Goal: Task Accomplishment & Management: Manage account settings

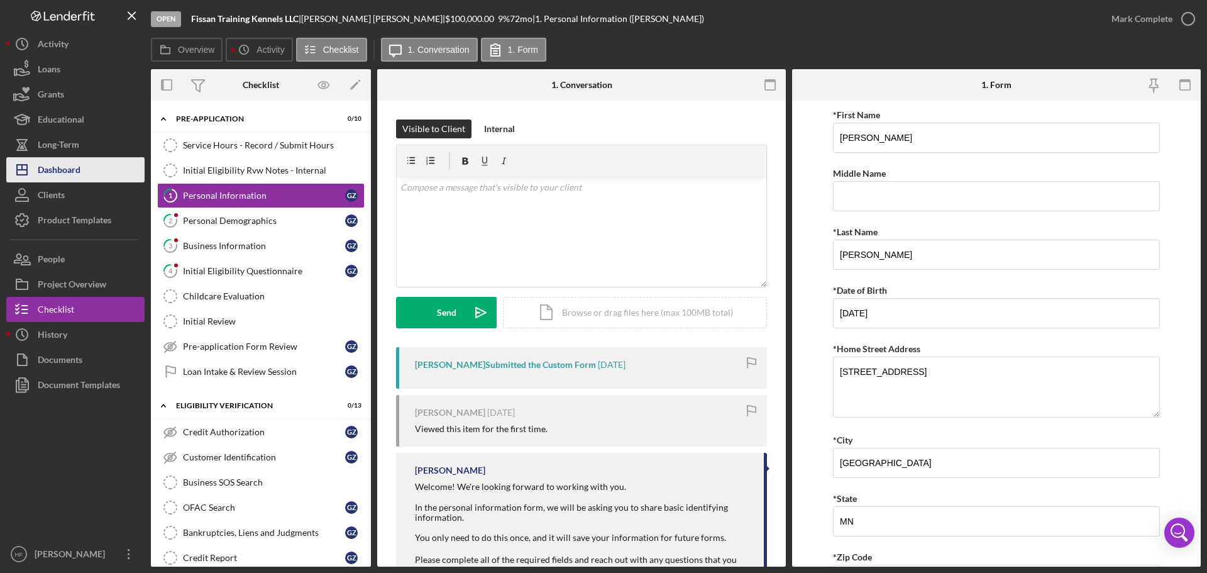
click at [101, 179] on button "Icon/Dashboard Dashboard" at bounding box center [75, 169] width 138 height 25
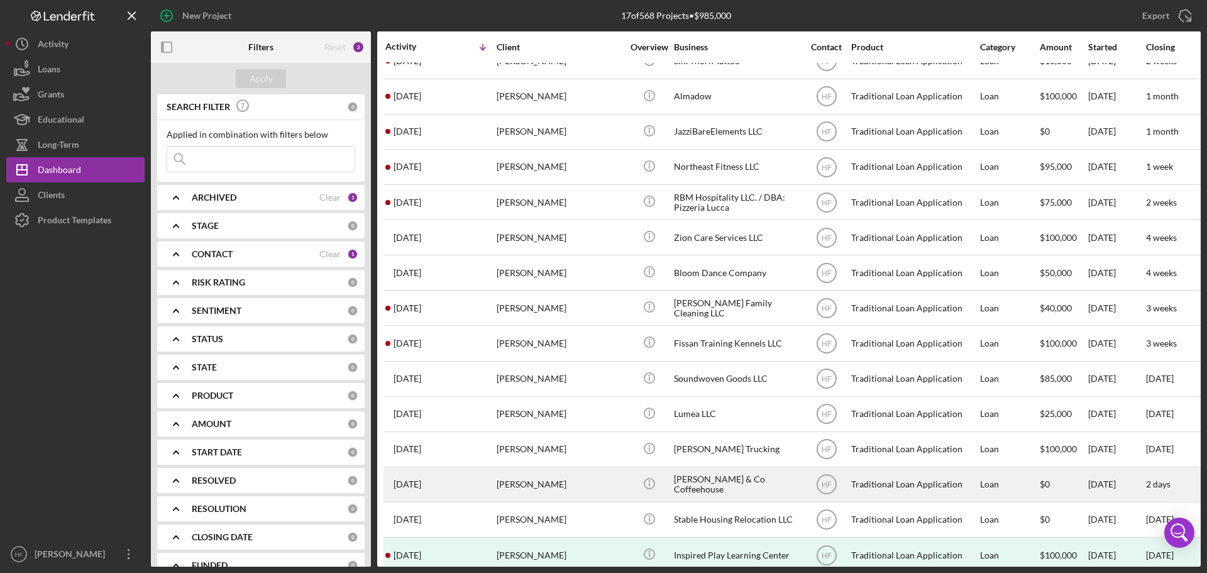
scroll to position [112, 0]
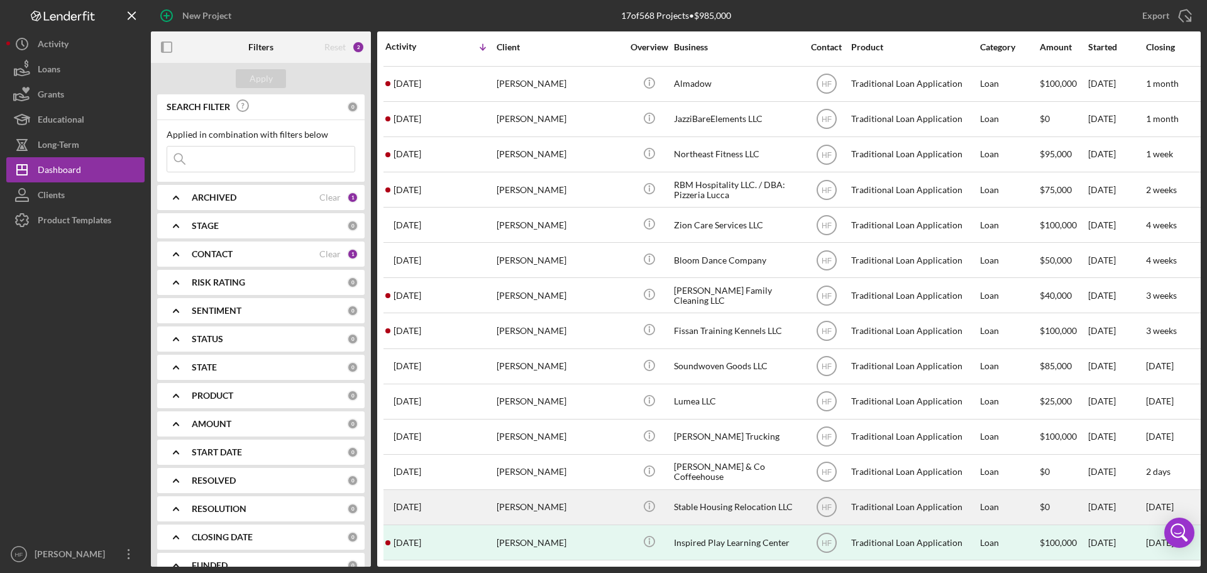
click at [573, 493] on div "[PERSON_NAME]" at bounding box center [560, 506] width 126 height 33
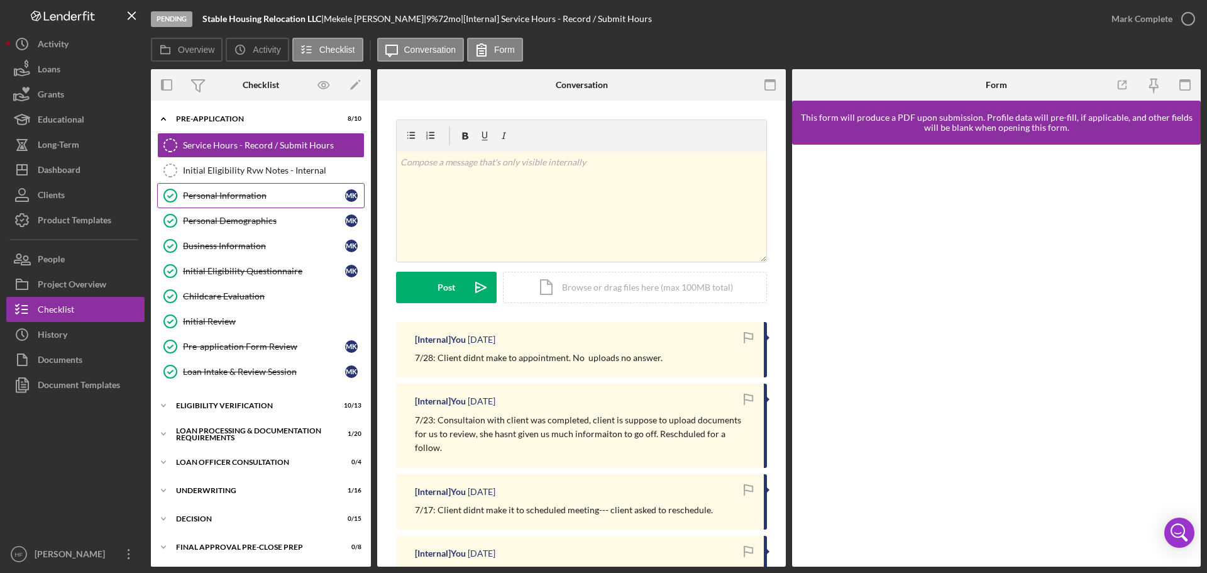
click at [239, 200] on div "Personal Information" at bounding box center [264, 195] width 162 height 10
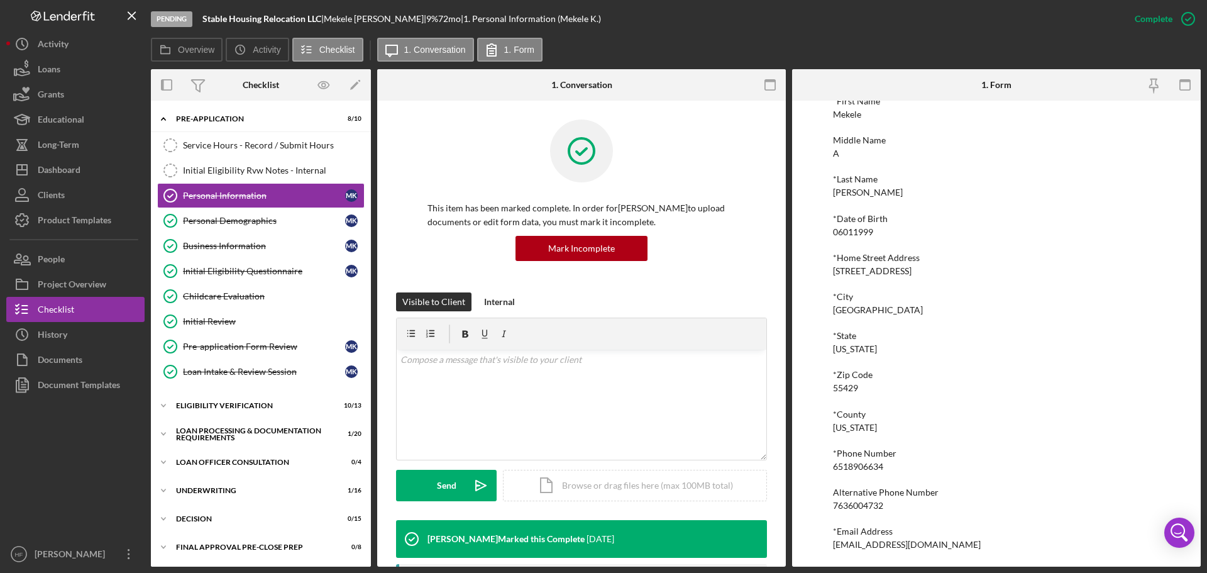
scroll to position [69, 0]
click at [81, 162] on button "Icon/Dashboard Dashboard" at bounding box center [75, 169] width 138 height 25
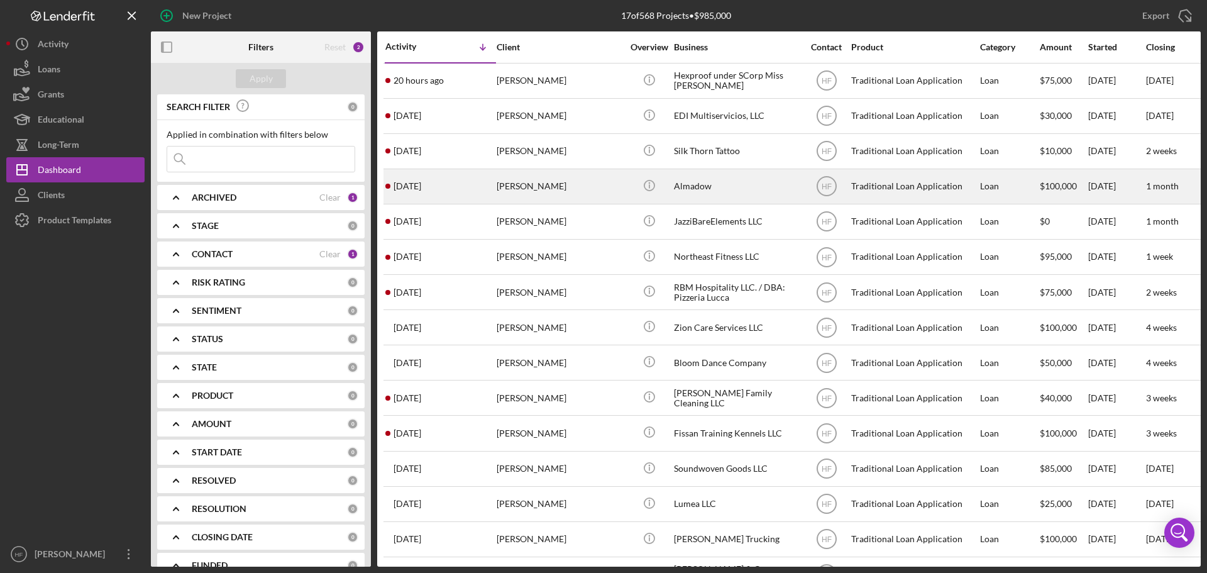
click at [624, 188] on td "[PERSON_NAME]" at bounding box center [560, 185] width 129 height 35
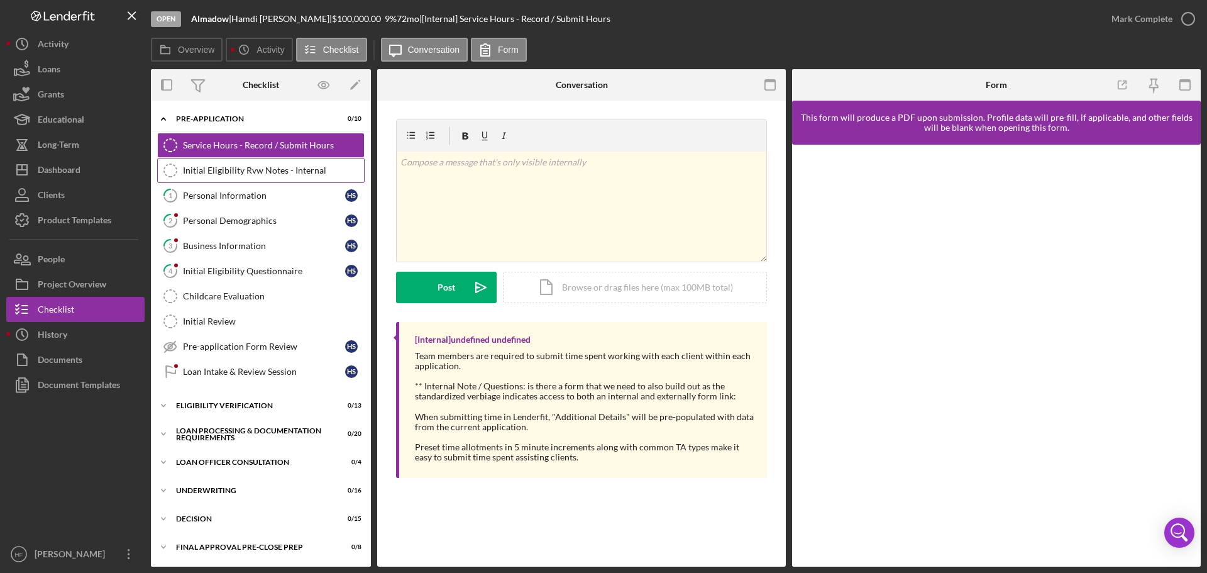
click at [189, 158] on link "Initial Eligibility Rvw Notes - Internal Initial Eligibility Rvw Notes - Intern…" at bounding box center [260, 170] width 207 height 25
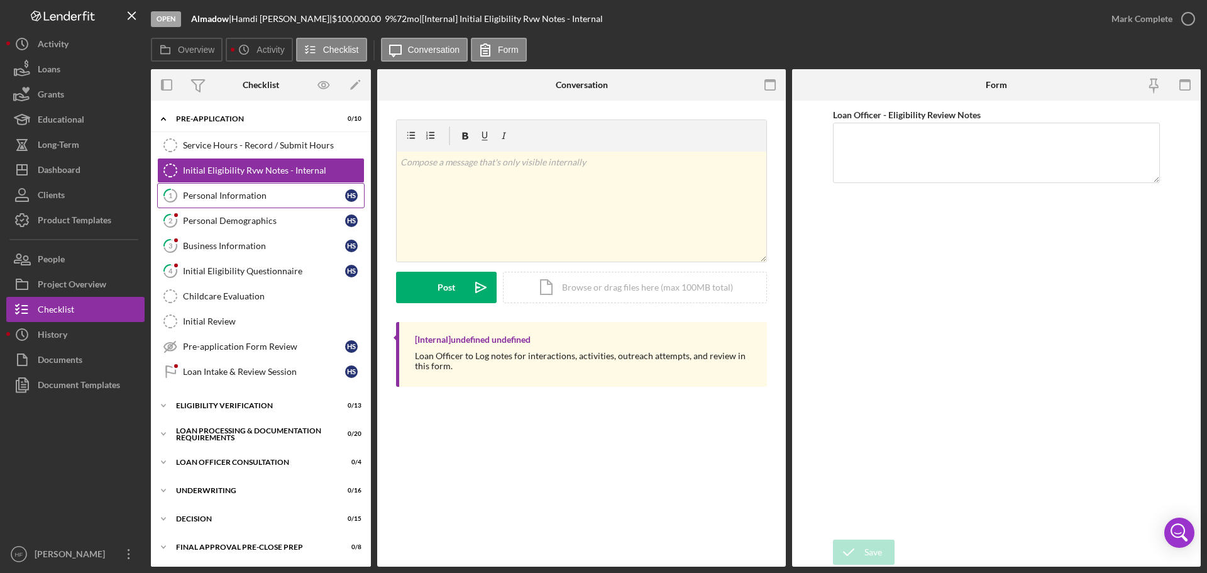
click at [198, 201] on link "1 Personal Information H S" at bounding box center [260, 195] width 207 height 25
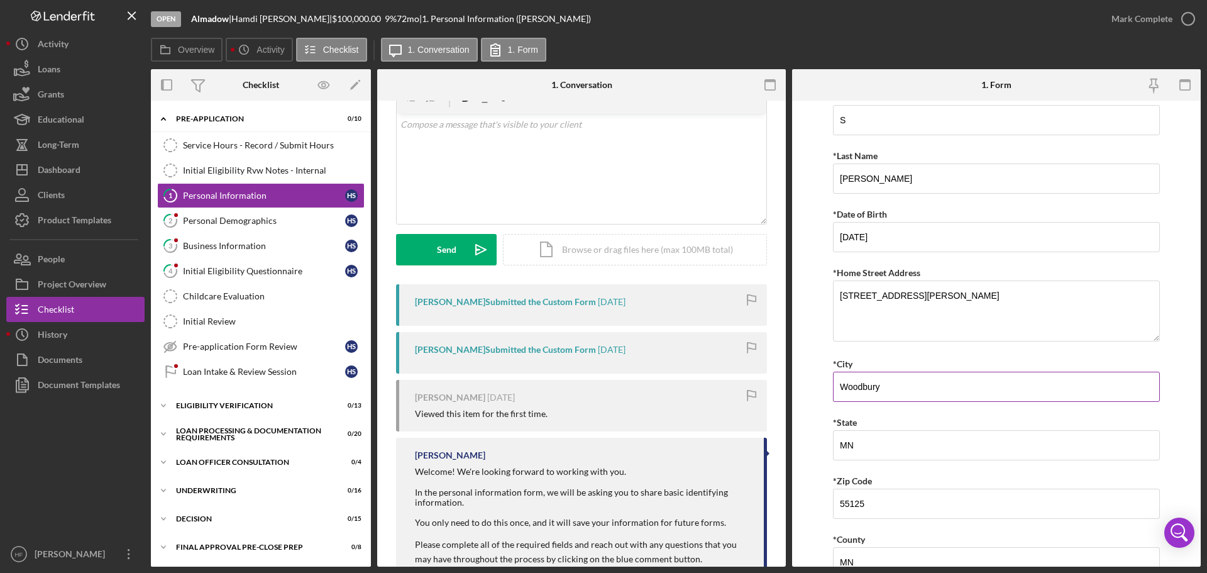
scroll to position [309, 0]
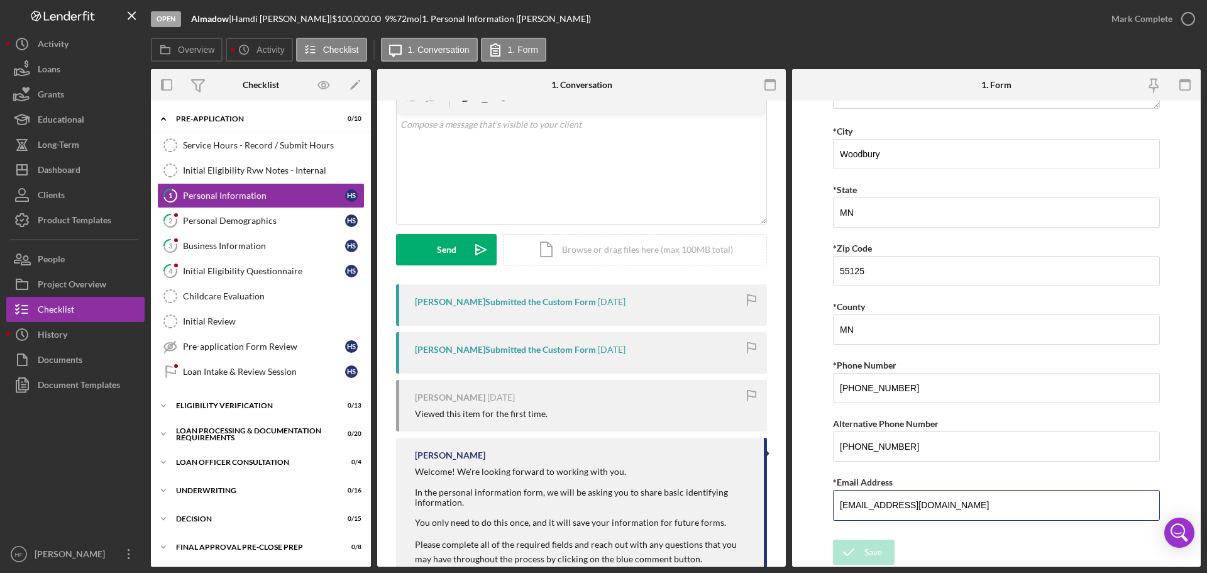
drag, startPoint x: 982, startPoint y: 503, endPoint x: 818, endPoint y: 508, distance: 164.1
click at [818, 508] on form "*First Name [PERSON_NAME] Middle Name S *Last Name Shabele *Date of Birth [DEMO…" at bounding box center [996, 334] width 409 height 466
click at [94, 172] on button "Icon/Dashboard Dashboard" at bounding box center [75, 169] width 138 height 25
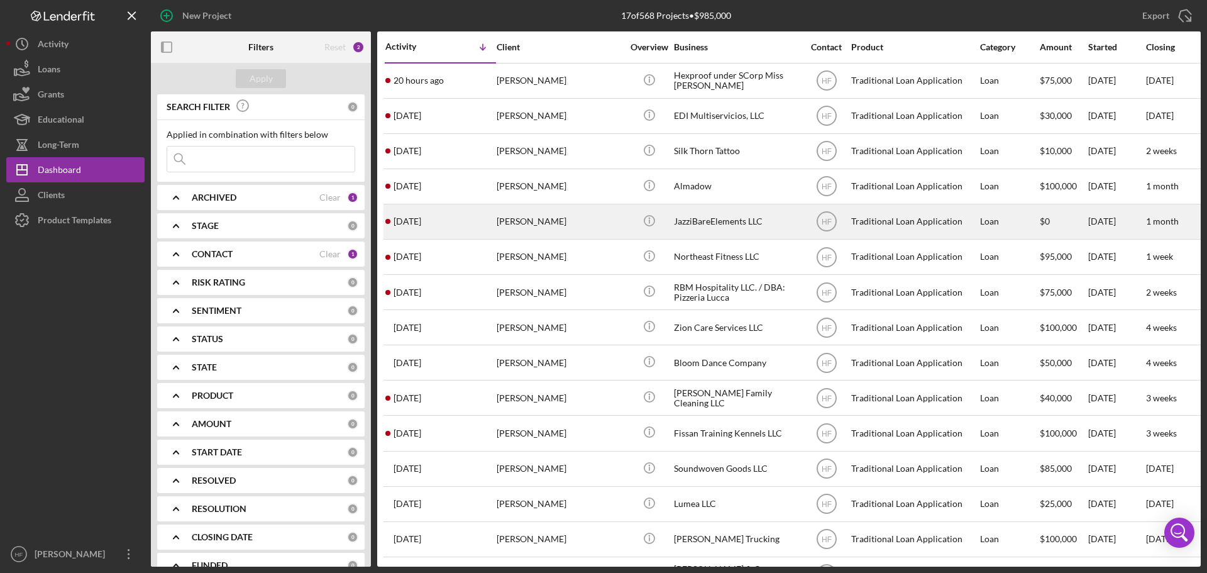
click at [624, 234] on td "[PERSON_NAME]" at bounding box center [560, 221] width 129 height 35
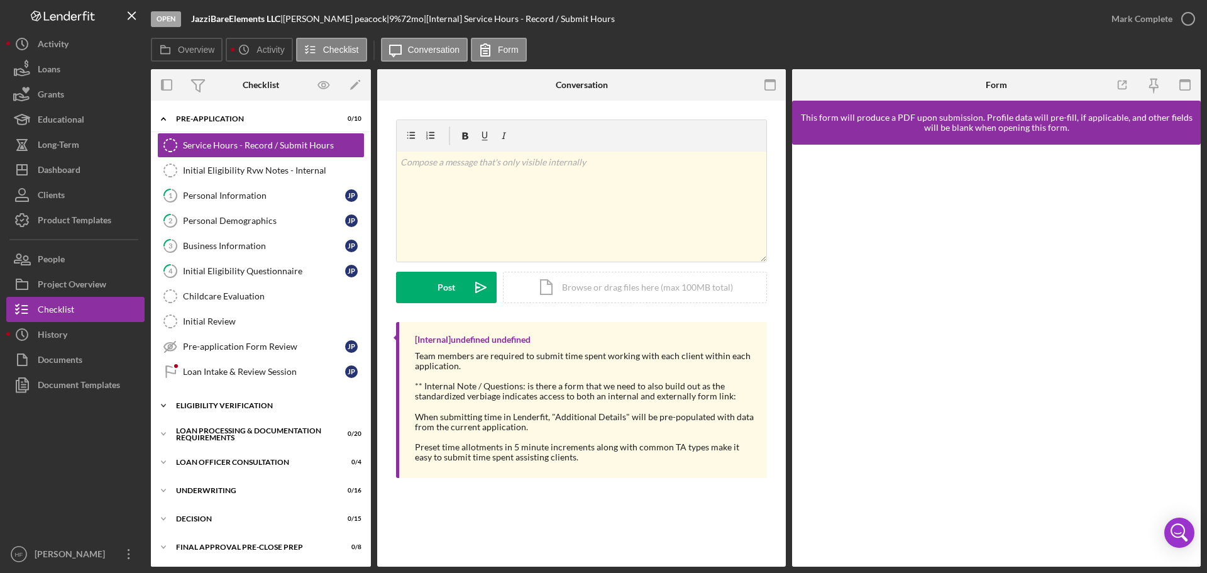
click at [180, 407] on div "Eligibility Verification" at bounding box center [265, 406] width 179 height 8
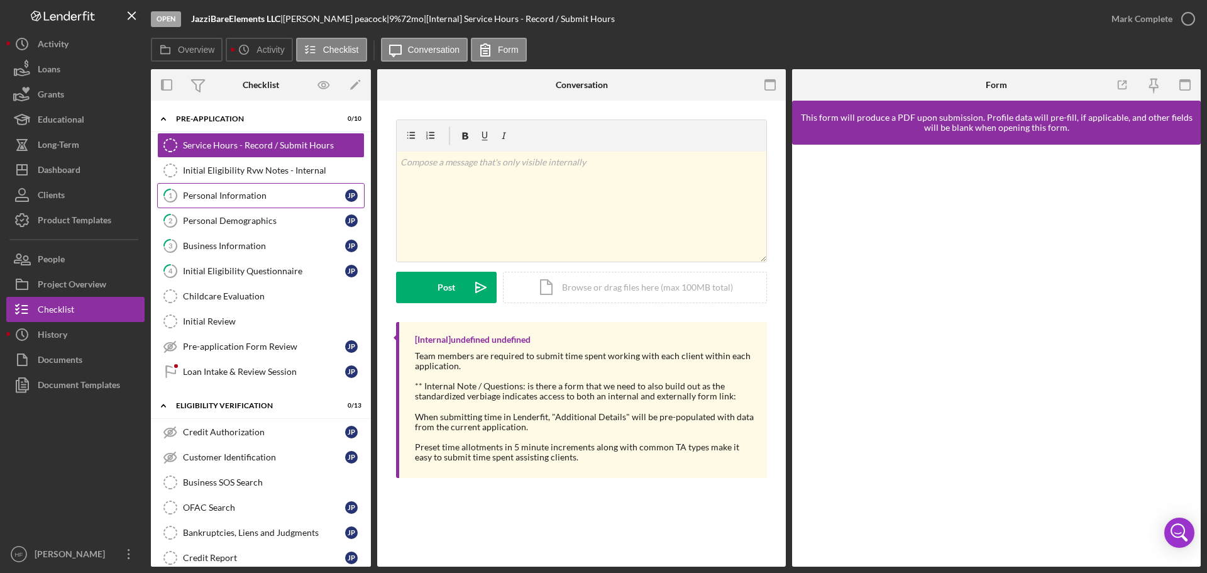
click at [263, 198] on div "Personal Information" at bounding box center [264, 195] width 162 height 10
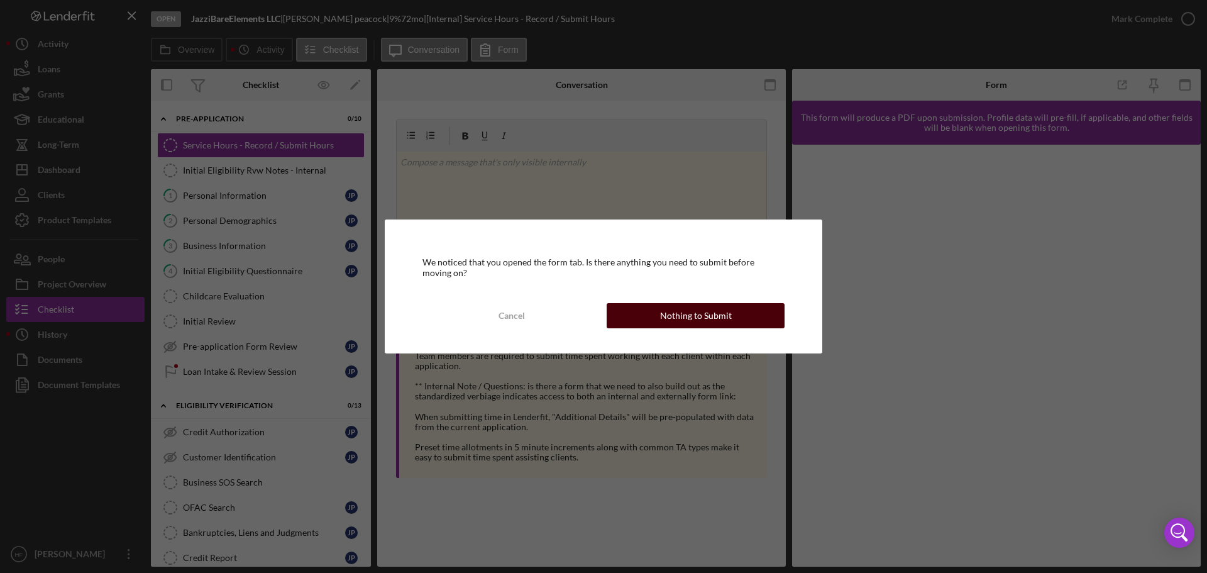
click at [752, 315] on button "Nothing to Submit" at bounding box center [696, 315] width 178 height 25
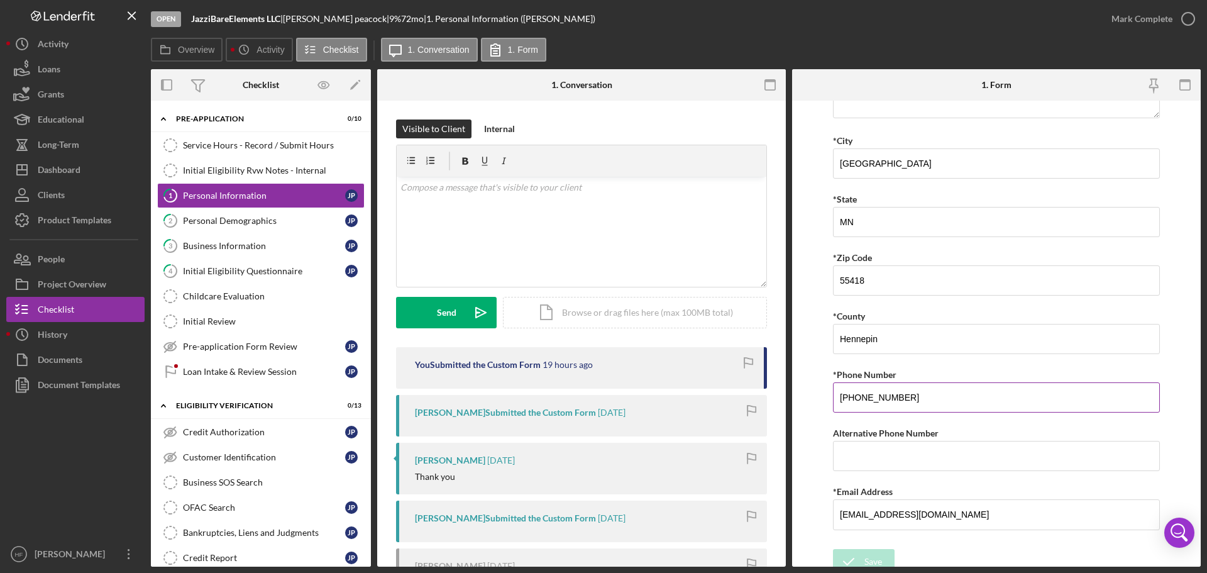
scroll to position [309, 0]
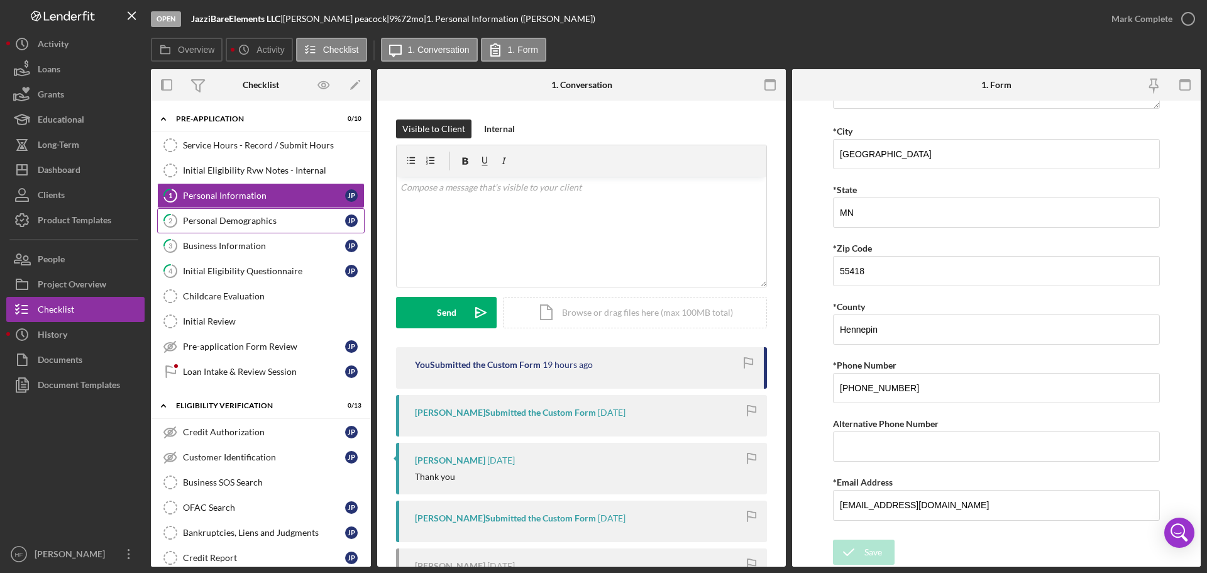
click at [192, 216] on div "Personal Demographics" at bounding box center [264, 221] width 162 height 10
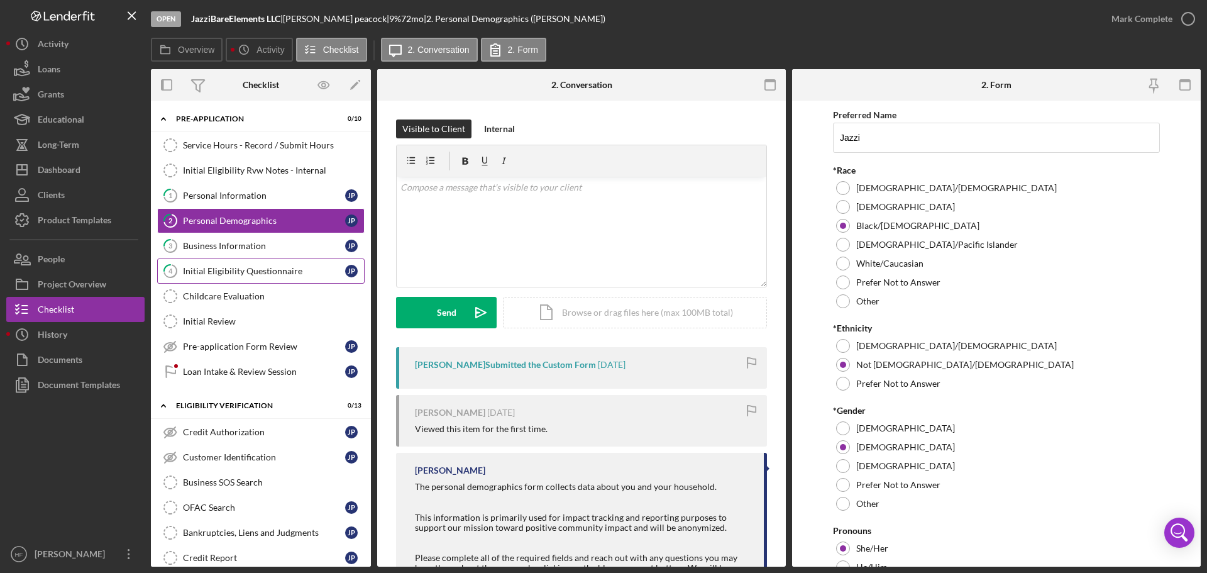
click at [213, 278] on link "4 Initial Eligibility Questionnaire J p" at bounding box center [260, 270] width 207 height 25
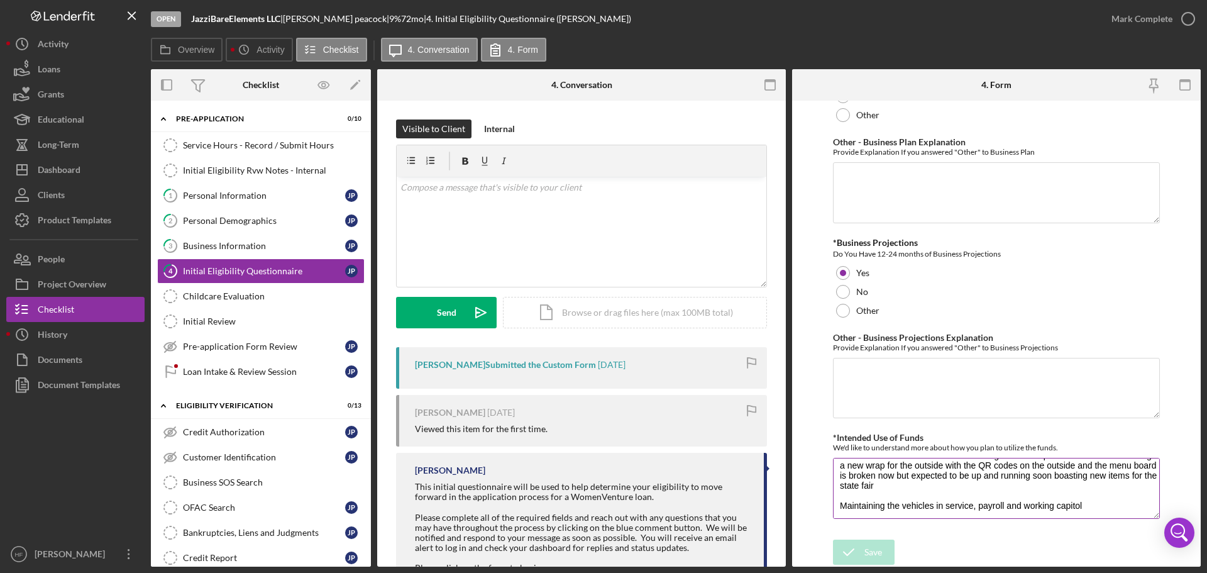
scroll to position [30, 0]
click at [90, 169] on button "Icon/Dashboard Dashboard" at bounding box center [75, 169] width 138 height 25
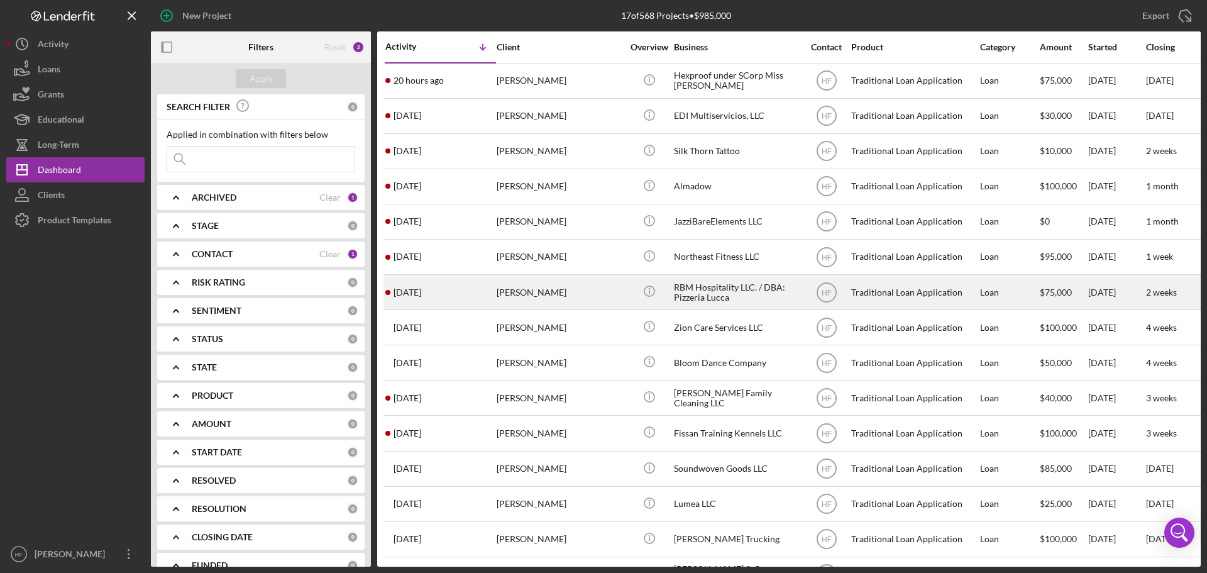
click at [622, 301] on div "[PERSON_NAME]" at bounding box center [560, 291] width 126 height 33
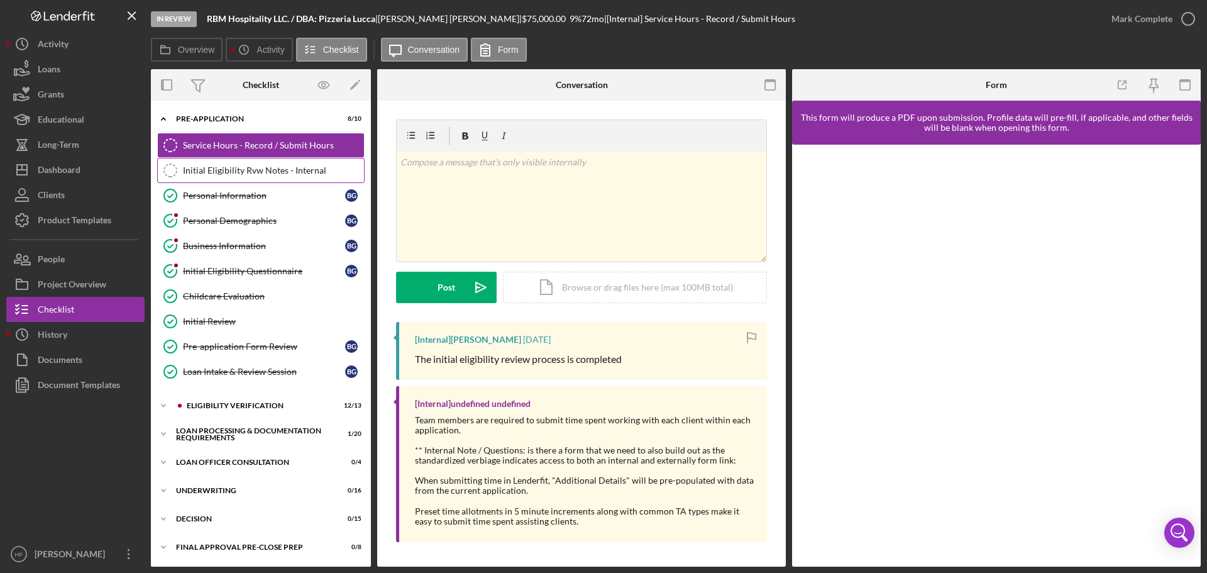
click at [310, 165] on div "Initial Eligibility Rvw Notes - Internal" at bounding box center [273, 170] width 181 height 10
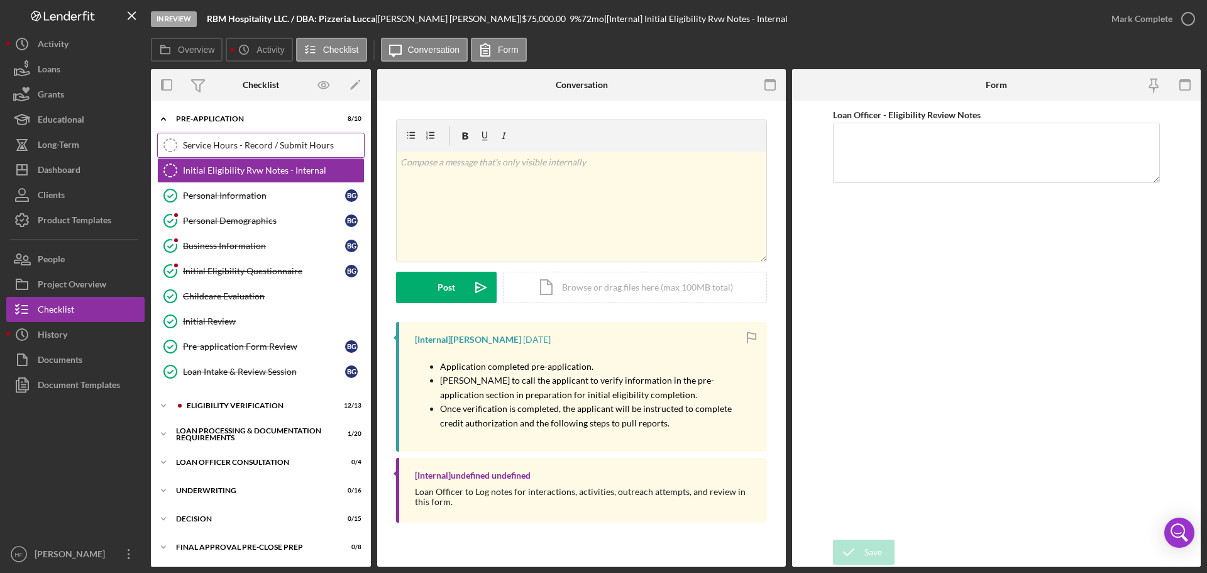
click at [307, 140] on div "Service Hours - Record / Submit Hours" at bounding box center [273, 145] width 181 height 10
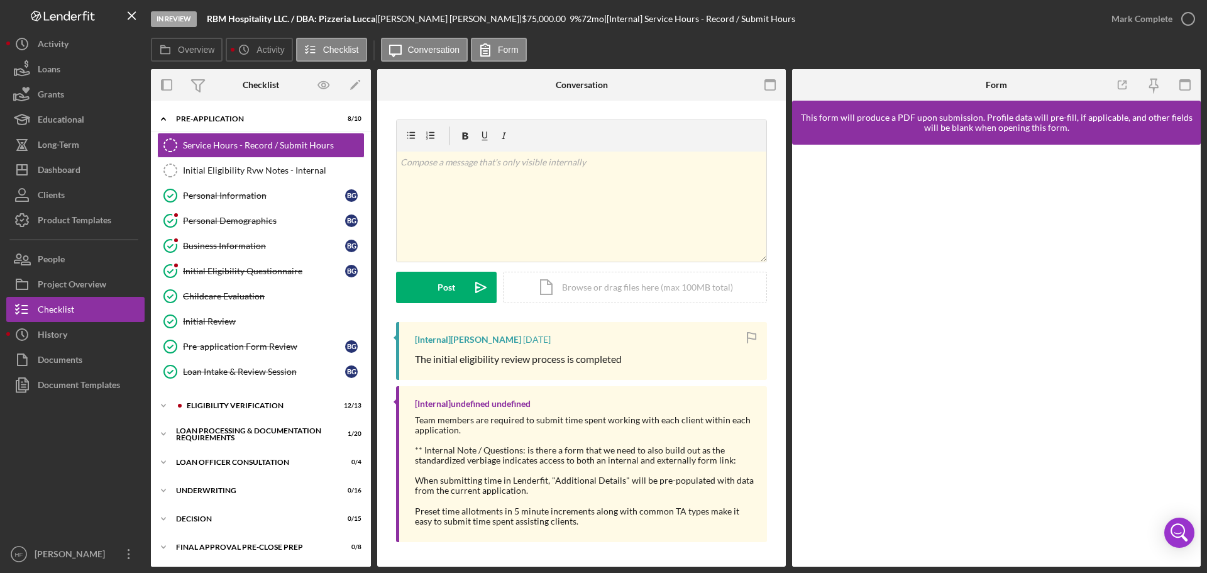
scroll to position [1, 0]
click at [82, 167] on button "Icon/Dashboard Dashboard" at bounding box center [75, 169] width 138 height 25
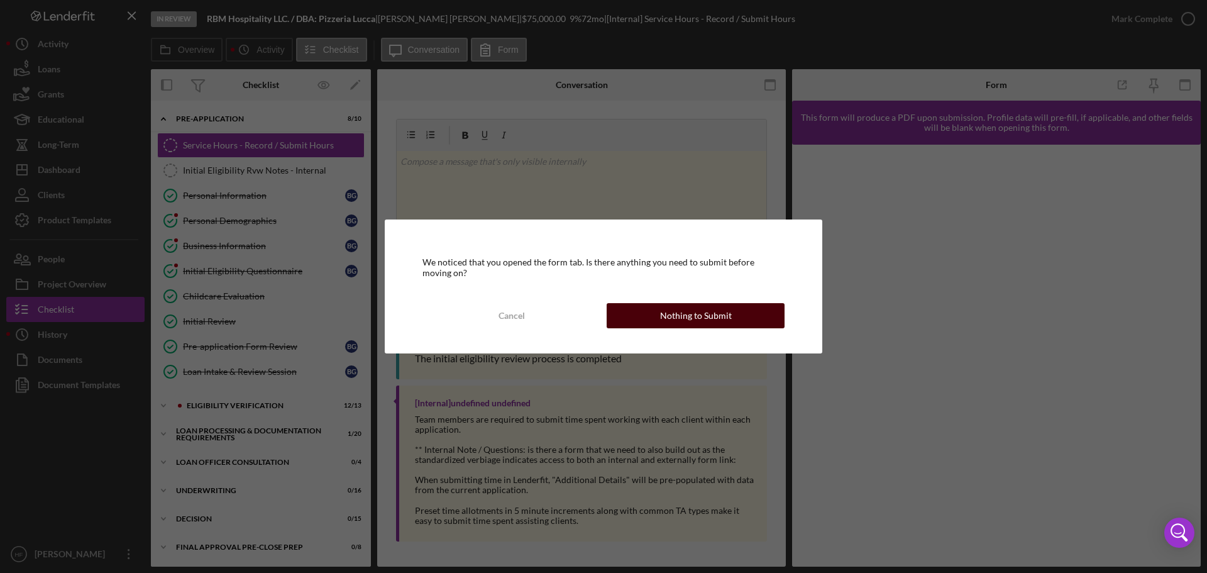
click at [708, 306] on div "Nothing to Submit" at bounding box center [696, 315] width 72 height 25
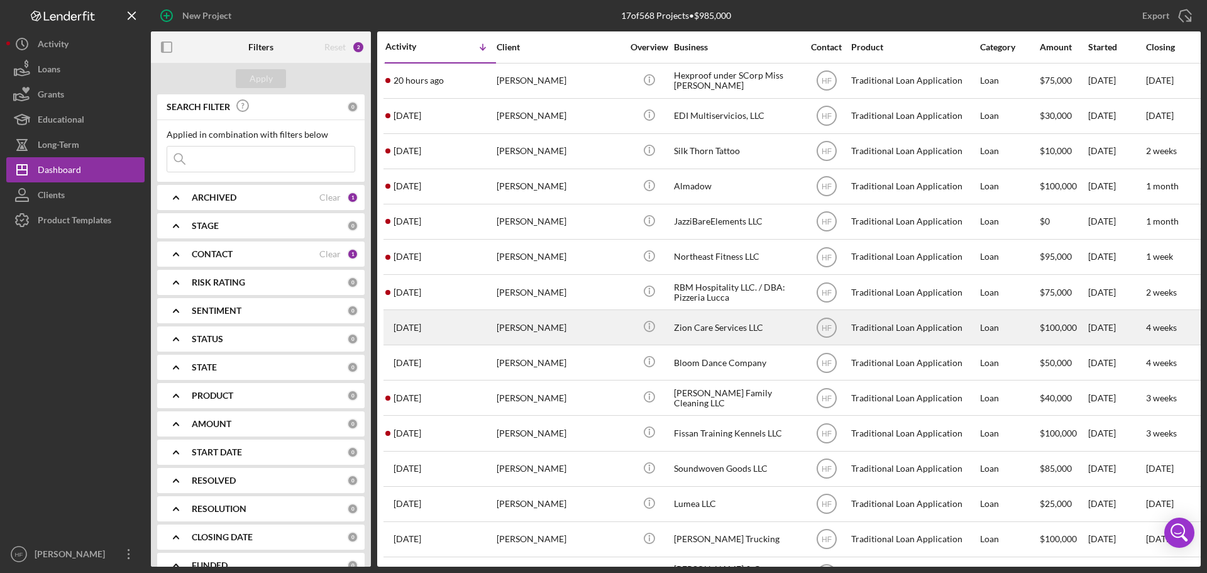
click at [608, 327] on div "[PERSON_NAME]" at bounding box center [560, 326] width 126 height 33
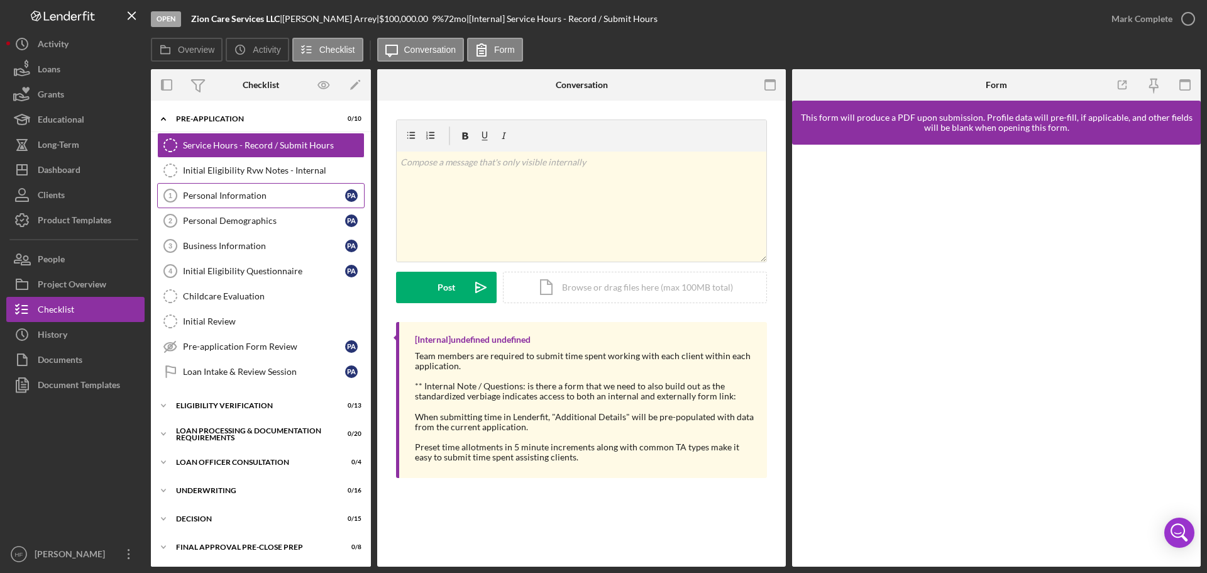
click at [271, 192] on div "Personal Information" at bounding box center [264, 195] width 162 height 10
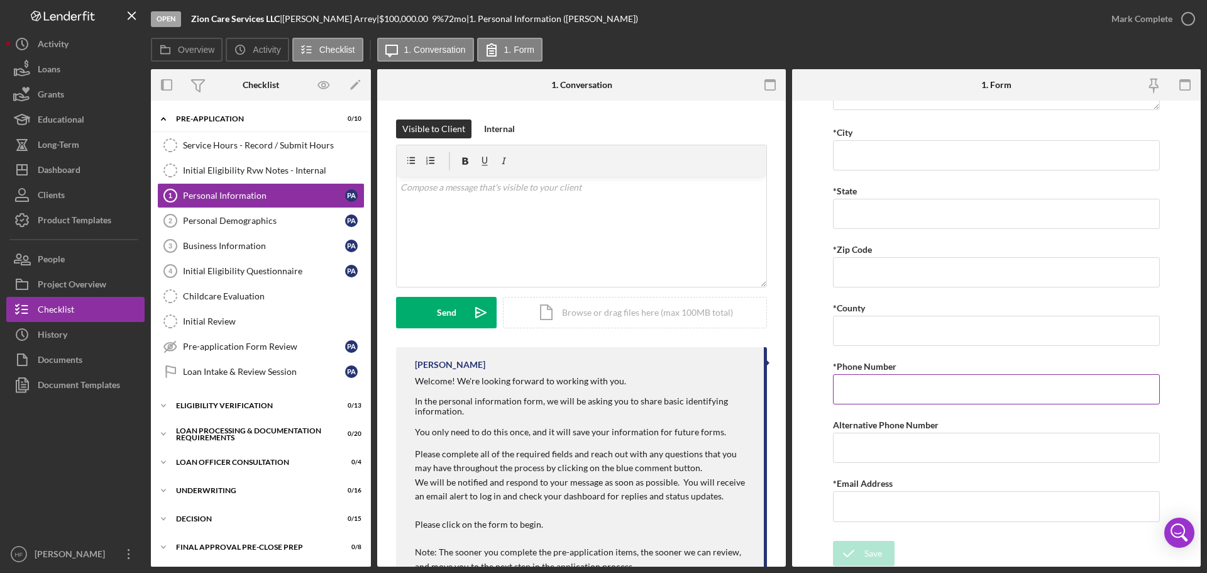
scroll to position [309, 0]
click at [255, 214] on link "Personal Demographics 2 Personal Demographics P A" at bounding box center [260, 220] width 207 height 25
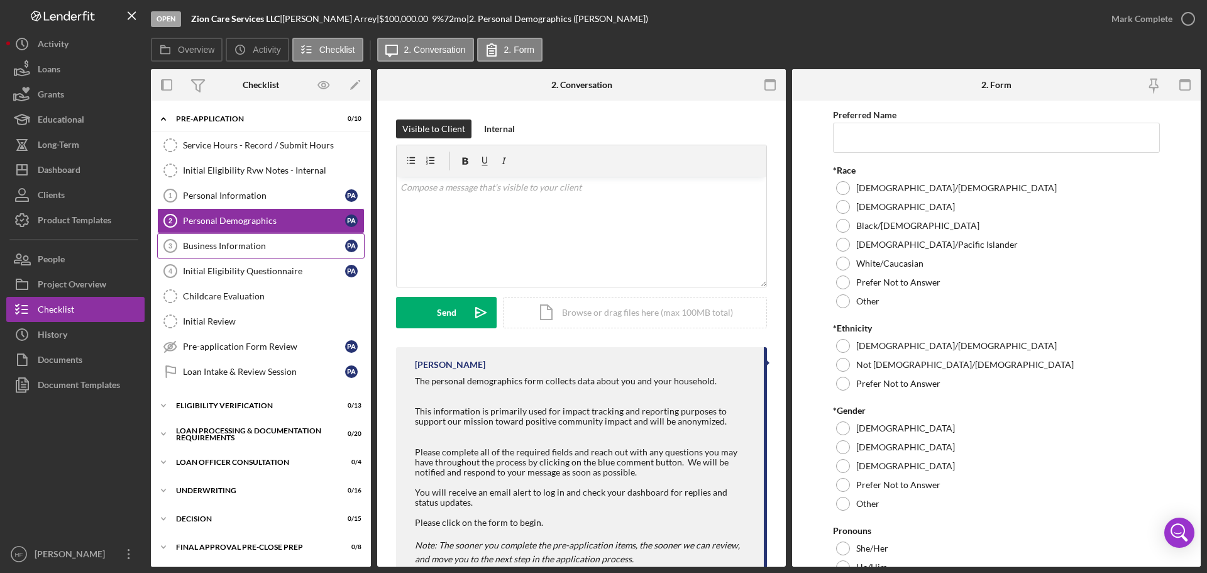
click at [258, 237] on link "Business Information 3 Business Information P A" at bounding box center [260, 245] width 207 height 25
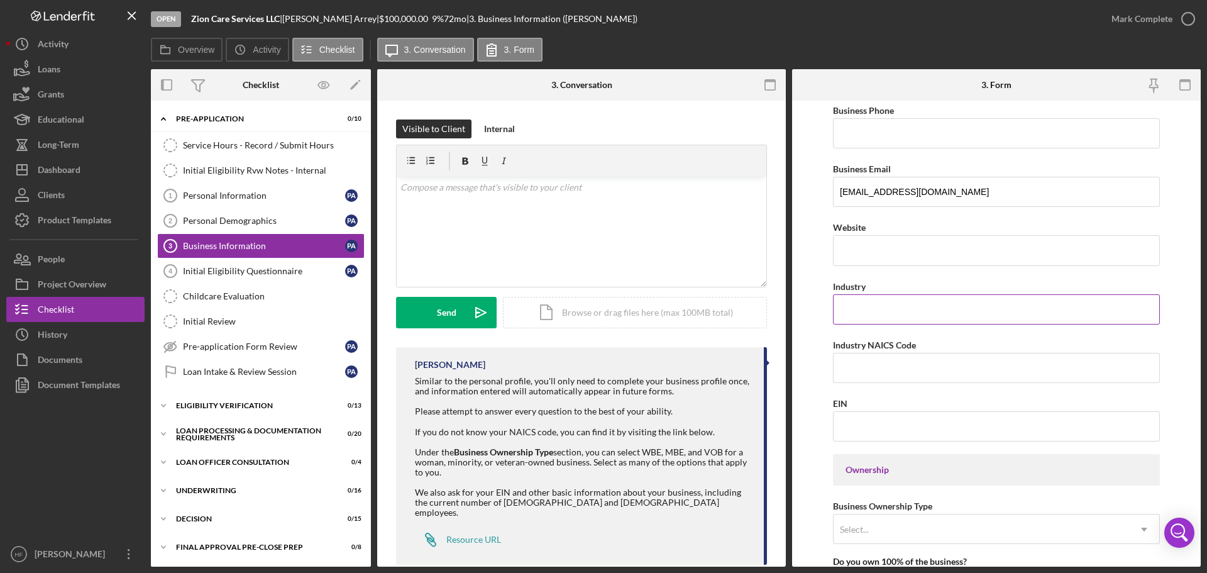
scroll to position [189, 0]
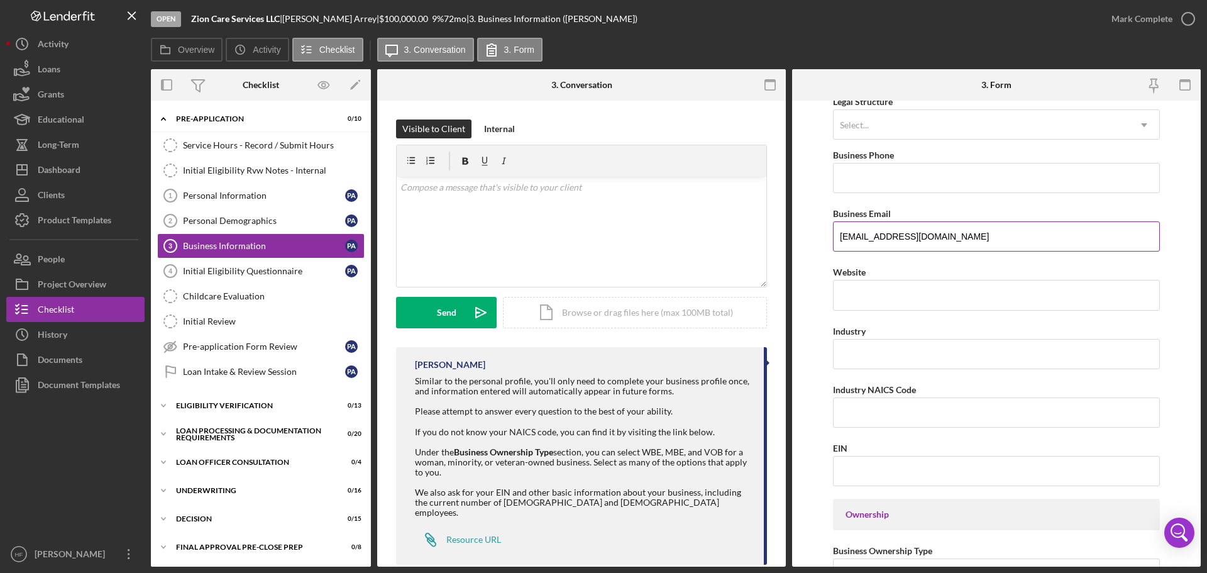
drag, startPoint x: 948, startPoint y: 233, endPoint x: 834, endPoint y: 239, distance: 114.6
click at [834, 239] on input "[EMAIL_ADDRESS][DOMAIN_NAME]" at bounding box center [996, 236] width 327 height 30
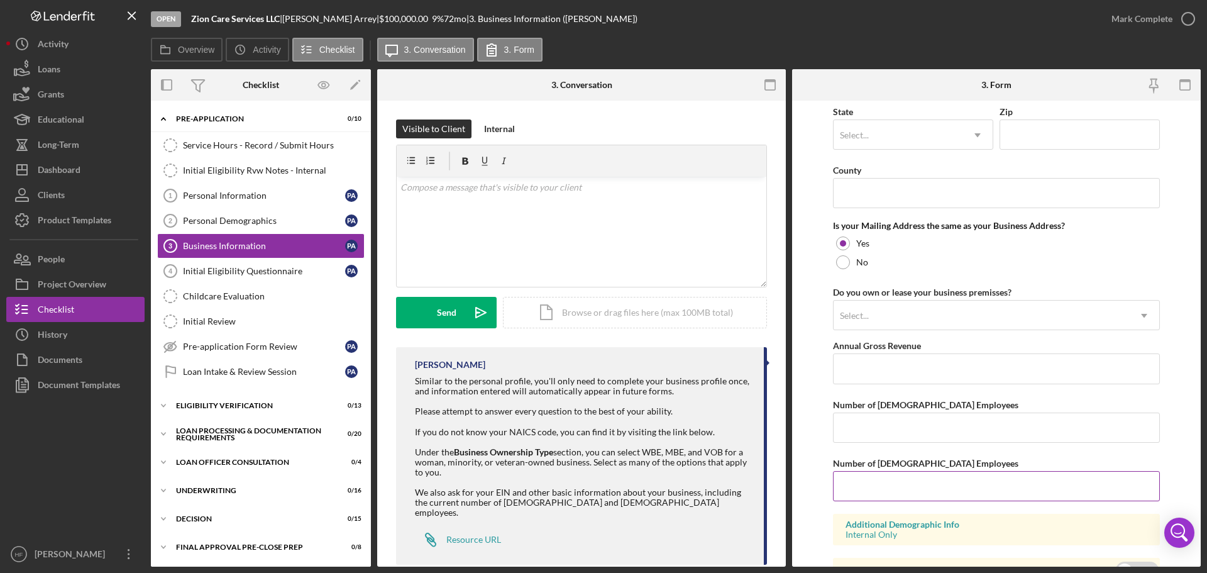
scroll to position [930, 0]
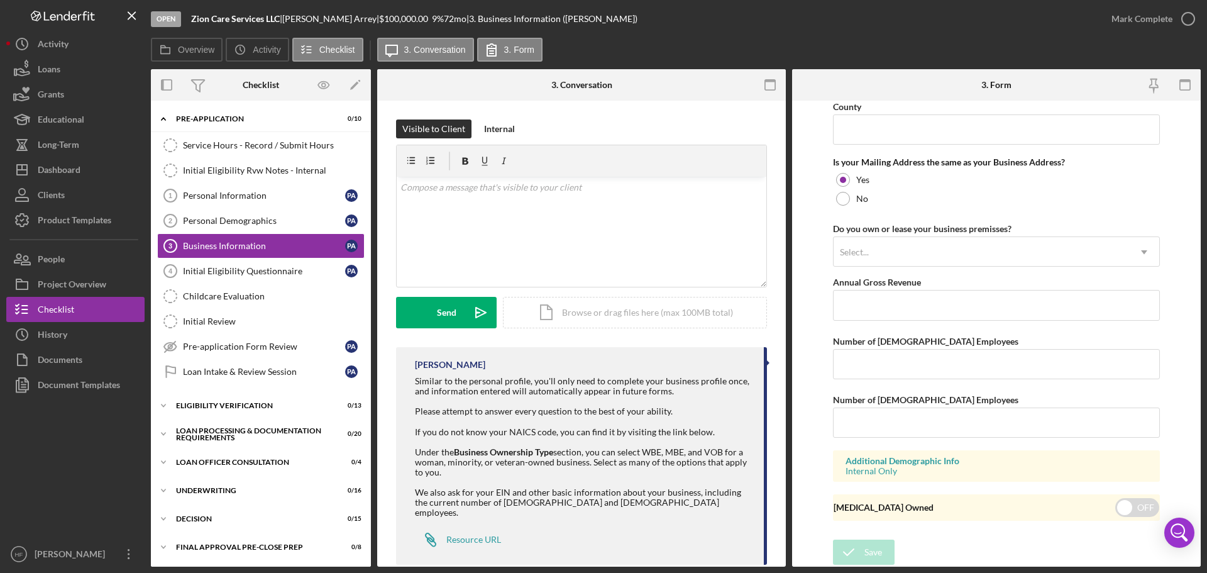
drag, startPoint x: 194, startPoint y: 15, endPoint x: 346, endPoint y: 21, distance: 152.2
click at [346, 21] on div "Zion Care Services LLC | [PERSON_NAME] | $100,000.00 9 % 72 mo | 3. Business In…" at bounding box center [414, 19] width 446 height 10
copy div "Zion Care Services LLC | [PERSON_NAME]"
click at [94, 169] on button "Icon/Dashboard Dashboard" at bounding box center [75, 169] width 138 height 25
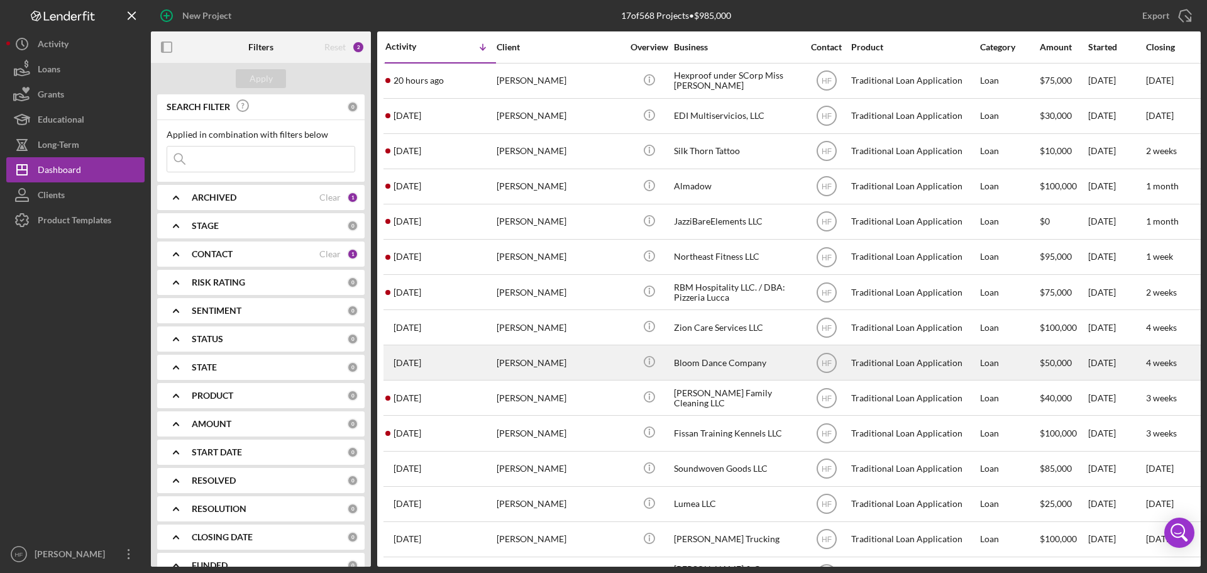
click at [590, 356] on div "[PERSON_NAME]" at bounding box center [560, 362] width 126 height 33
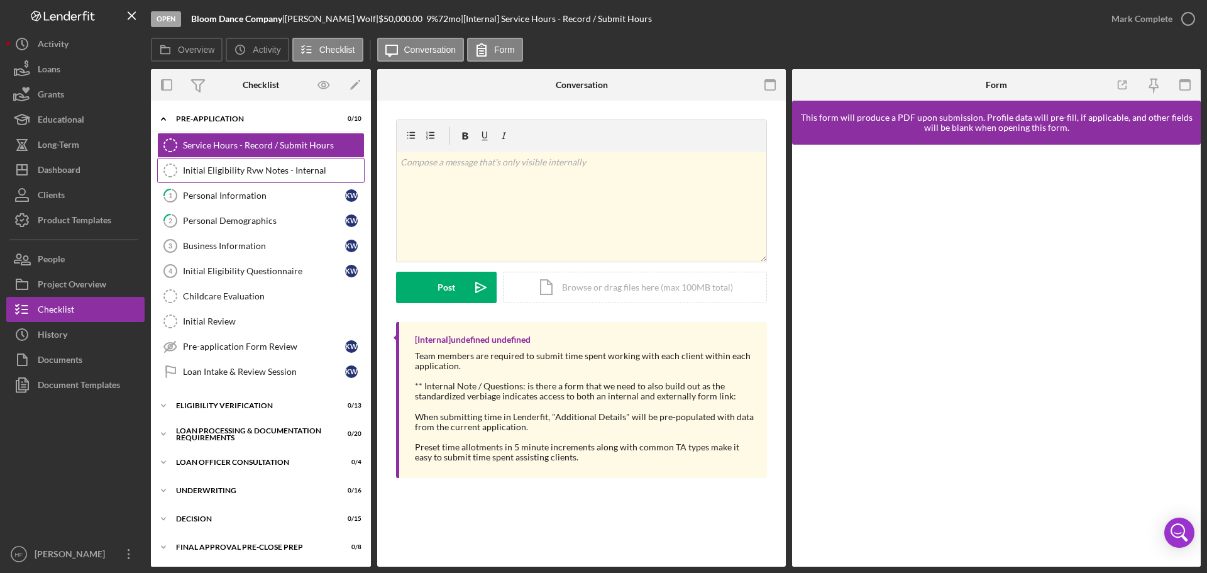
click at [276, 172] on div "Initial Eligibility Rvw Notes - Internal" at bounding box center [273, 170] width 181 height 10
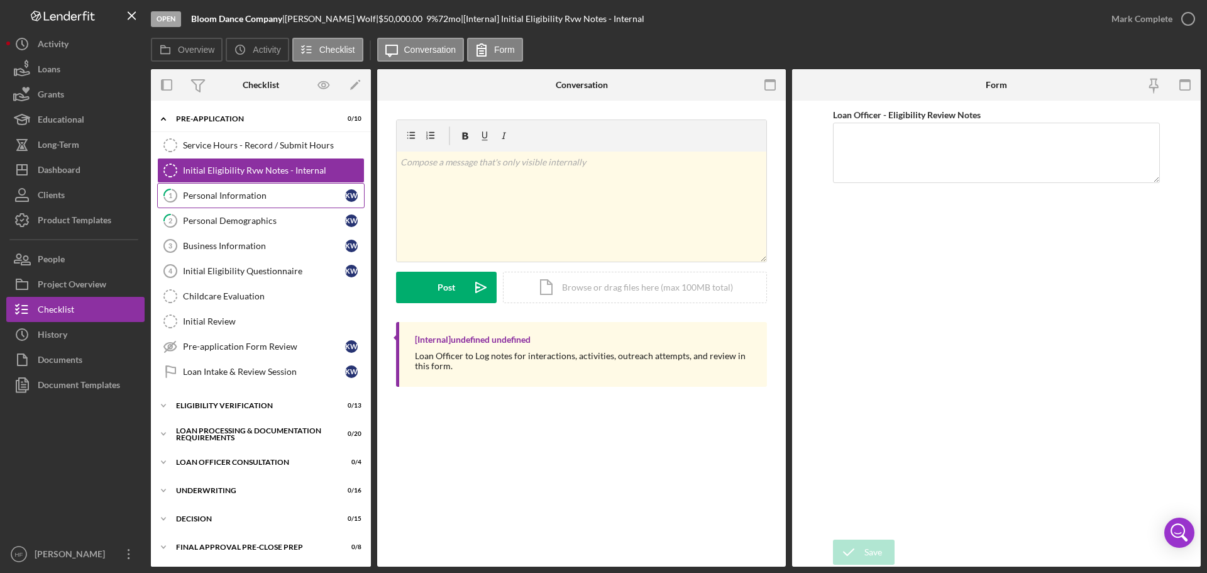
click at [270, 188] on link "1 Personal Information K W" at bounding box center [260, 195] width 207 height 25
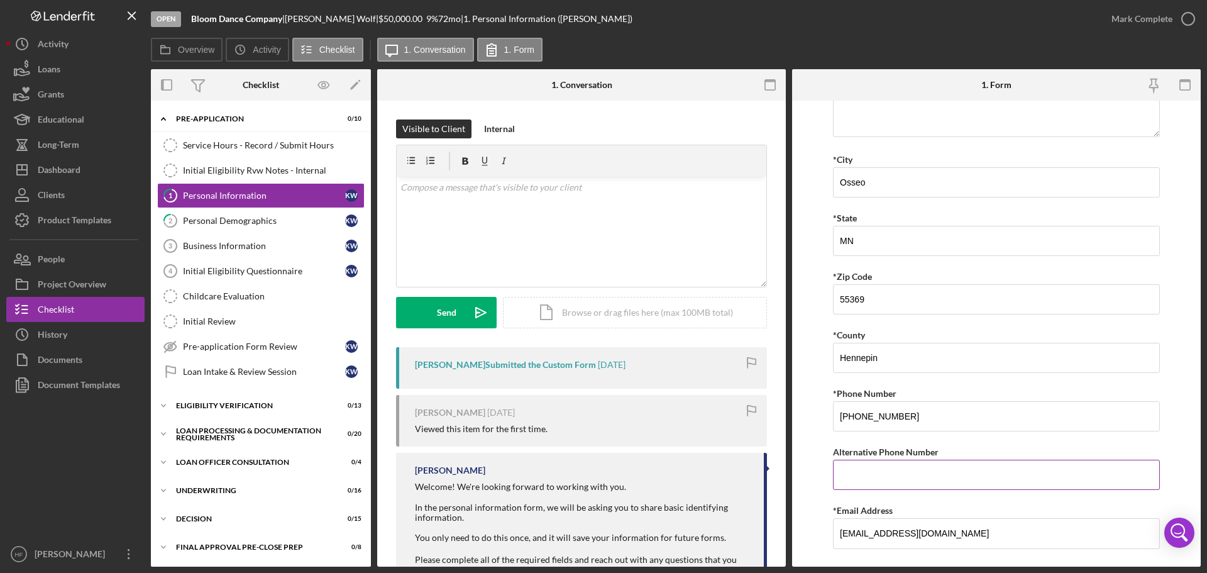
scroll to position [309, 0]
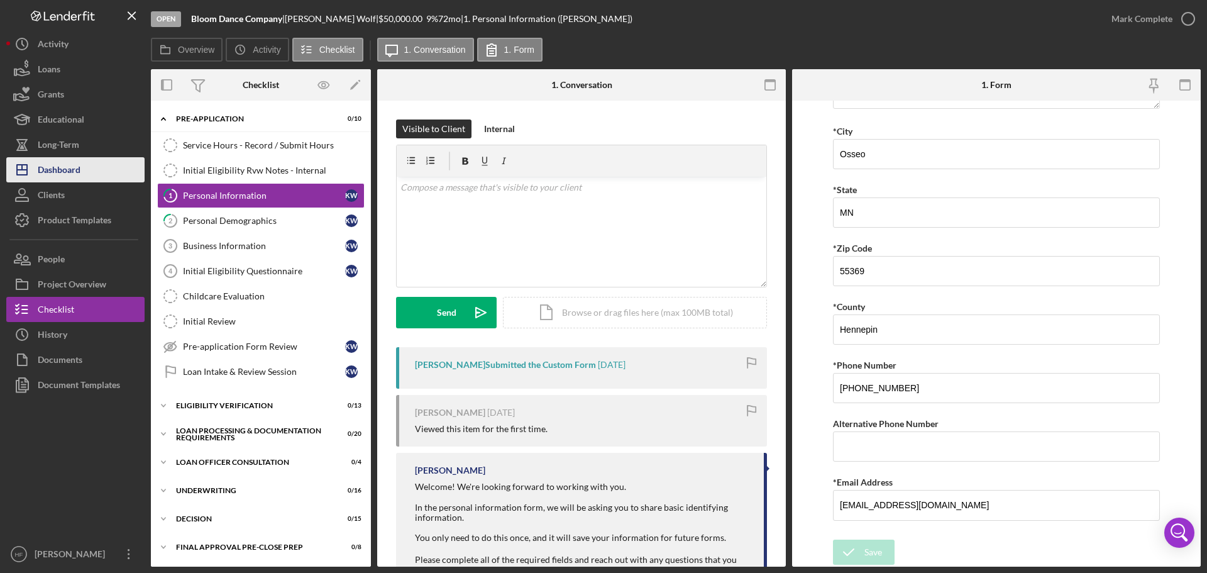
click at [111, 168] on button "Icon/Dashboard Dashboard" at bounding box center [75, 169] width 138 height 25
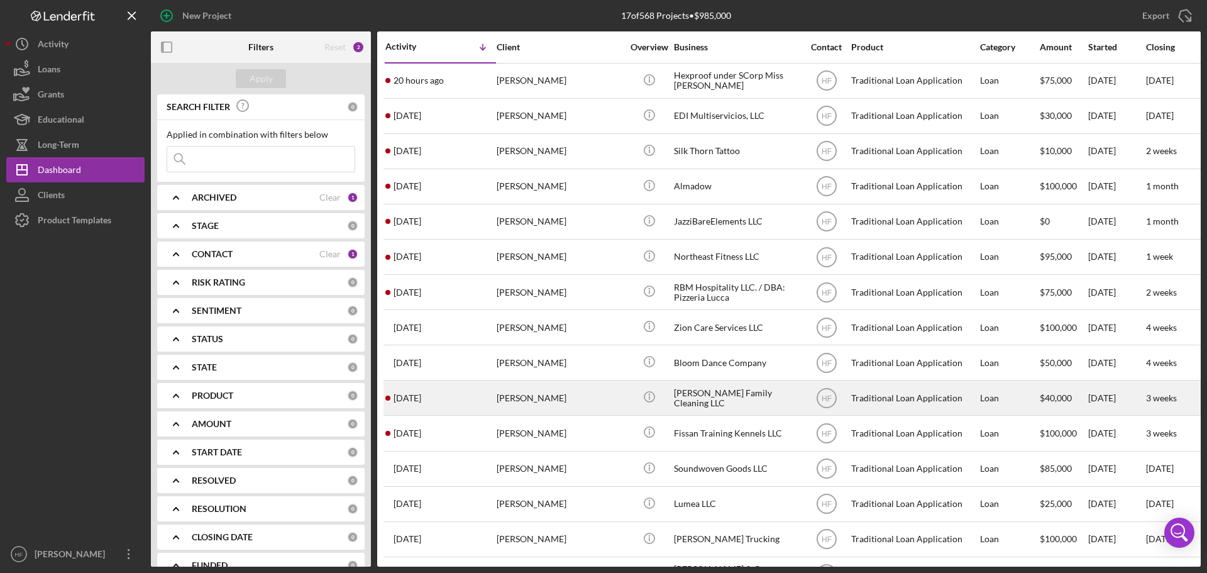
click at [552, 412] on div "[PERSON_NAME]" at bounding box center [560, 397] width 126 height 33
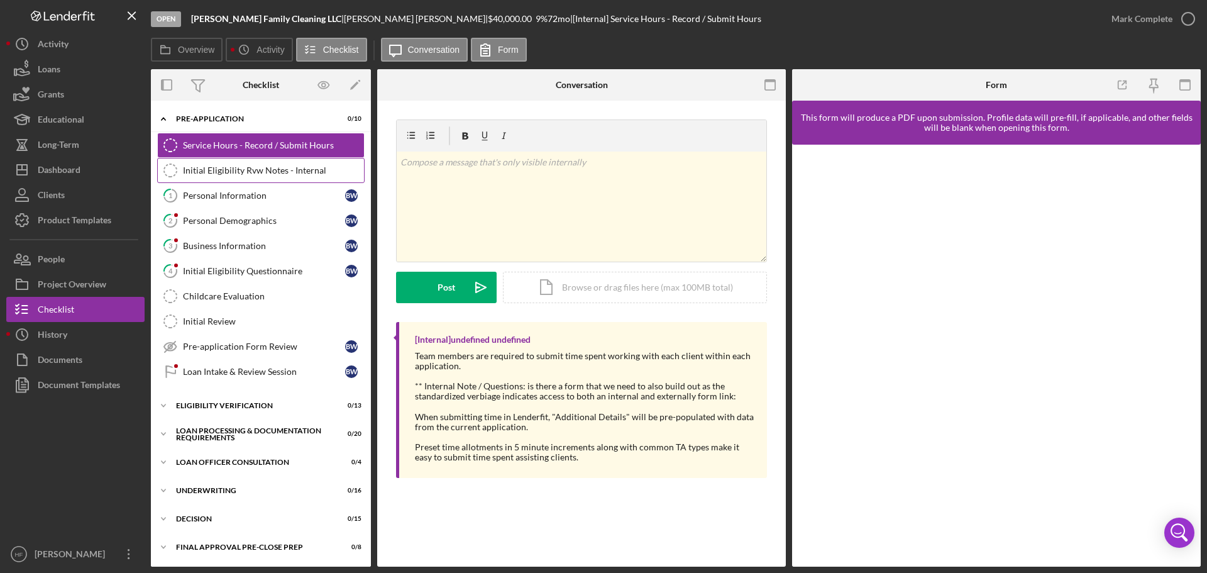
click at [277, 174] on div "Initial Eligibility Rvw Notes - Internal" at bounding box center [273, 170] width 181 height 10
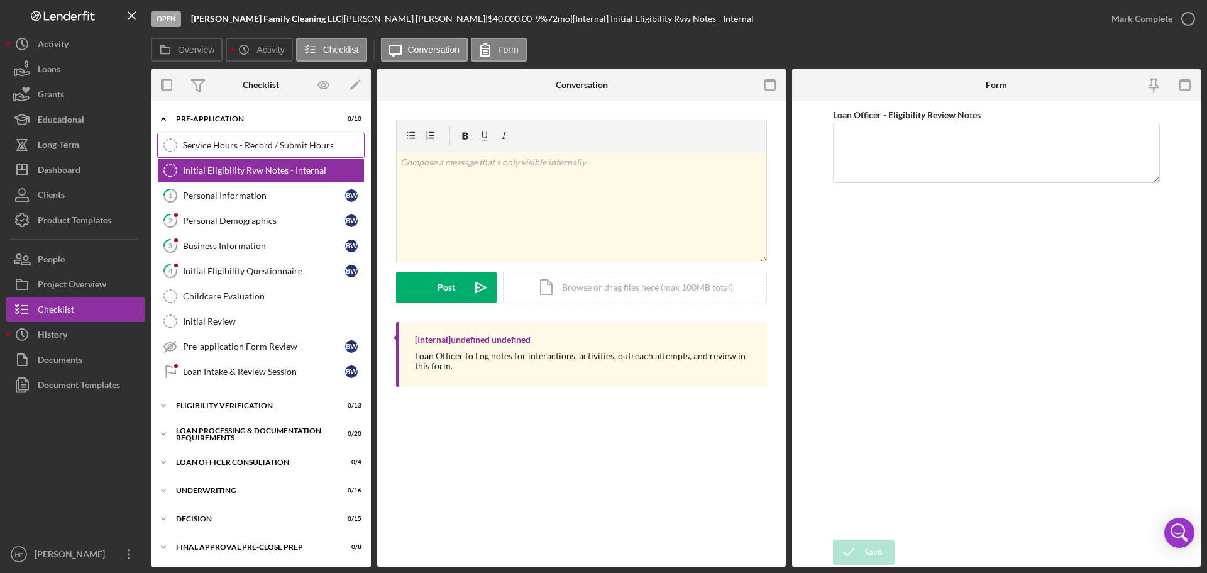
click at [270, 147] on div "Service Hours - Record / Submit Hours" at bounding box center [273, 145] width 181 height 10
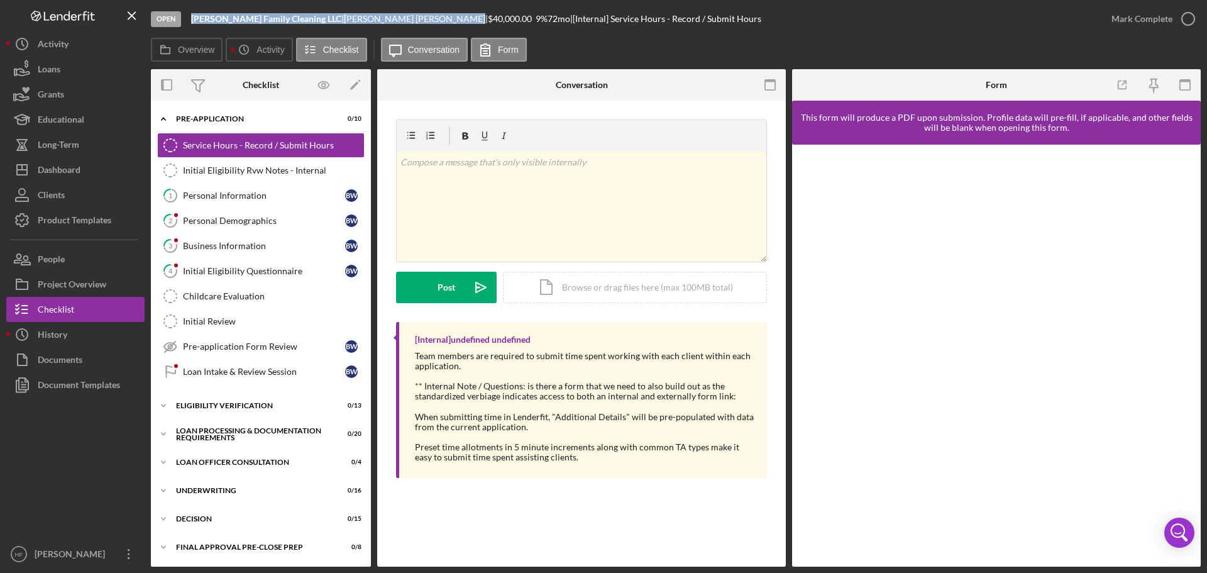
drag, startPoint x: 192, startPoint y: 14, endPoint x: 434, endPoint y: 21, distance: 241.5
click at [434, 21] on div "[PERSON_NAME] Family Cleaning LLC | [PERSON_NAME] | $40,000.00 9 % 72 mo | [Int…" at bounding box center [476, 19] width 570 height 10
copy div "[PERSON_NAME] Family Cleaning LLC | [PERSON_NAME]"
click at [60, 160] on div "Dashboard" at bounding box center [59, 171] width 43 height 28
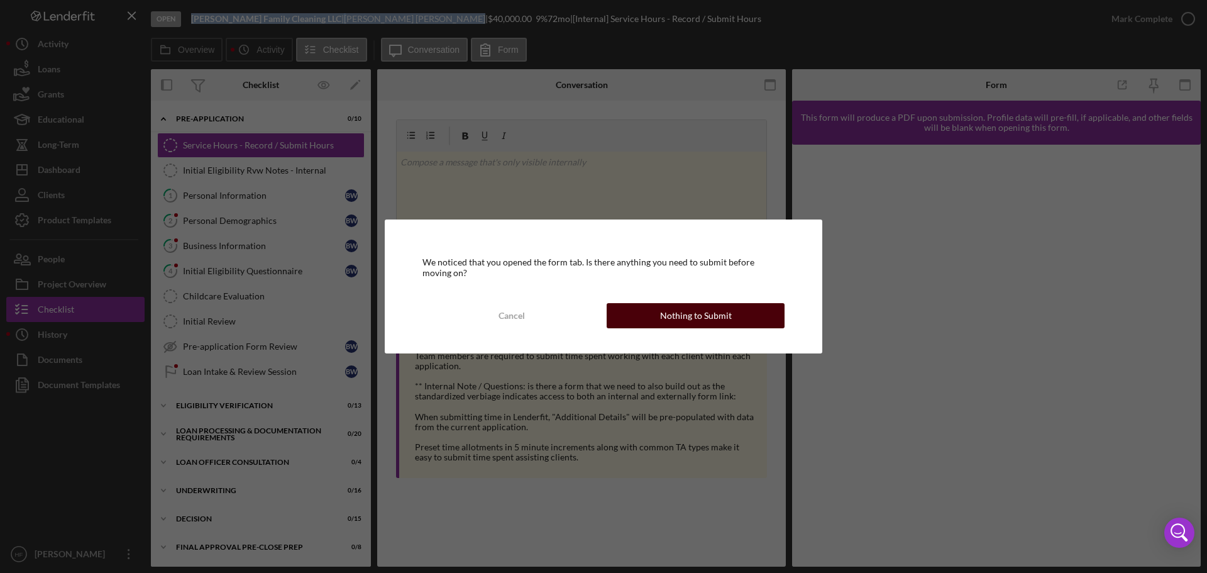
click at [641, 316] on button "Nothing to Submit" at bounding box center [696, 315] width 178 height 25
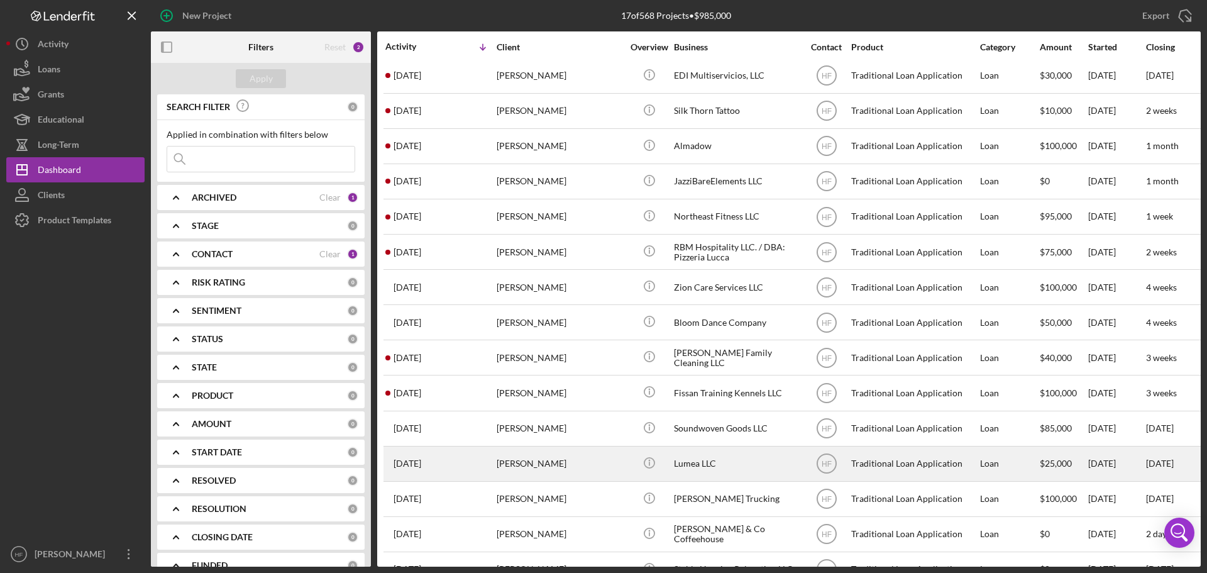
scroll to position [112, 0]
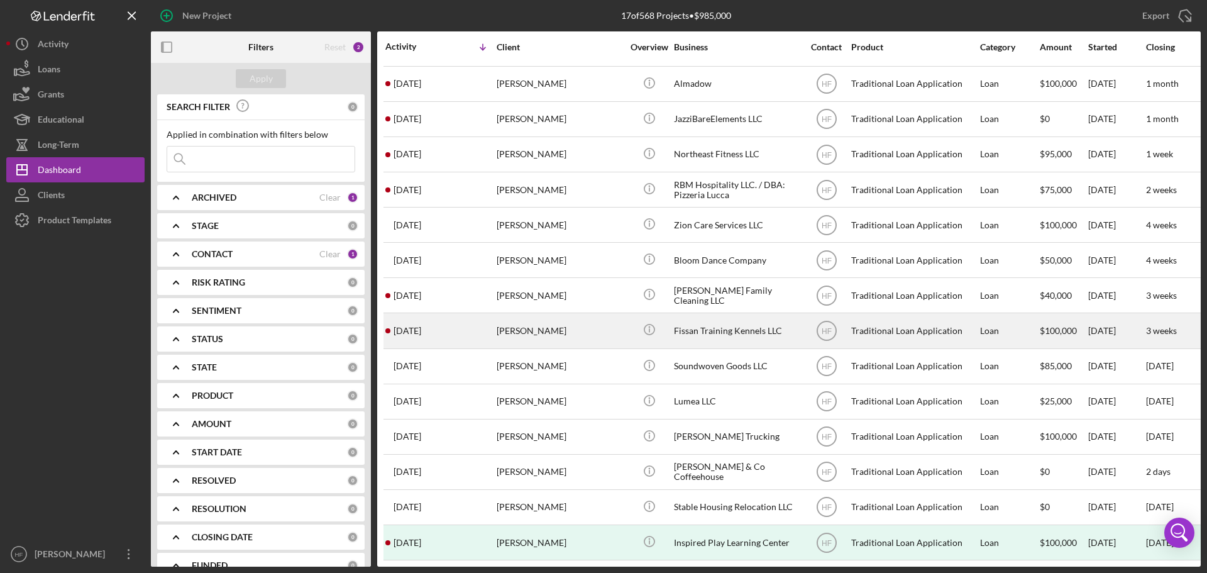
click at [596, 322] on div "[PERSON_NAME]" at bounding box center [560, 330] width 126 height 33
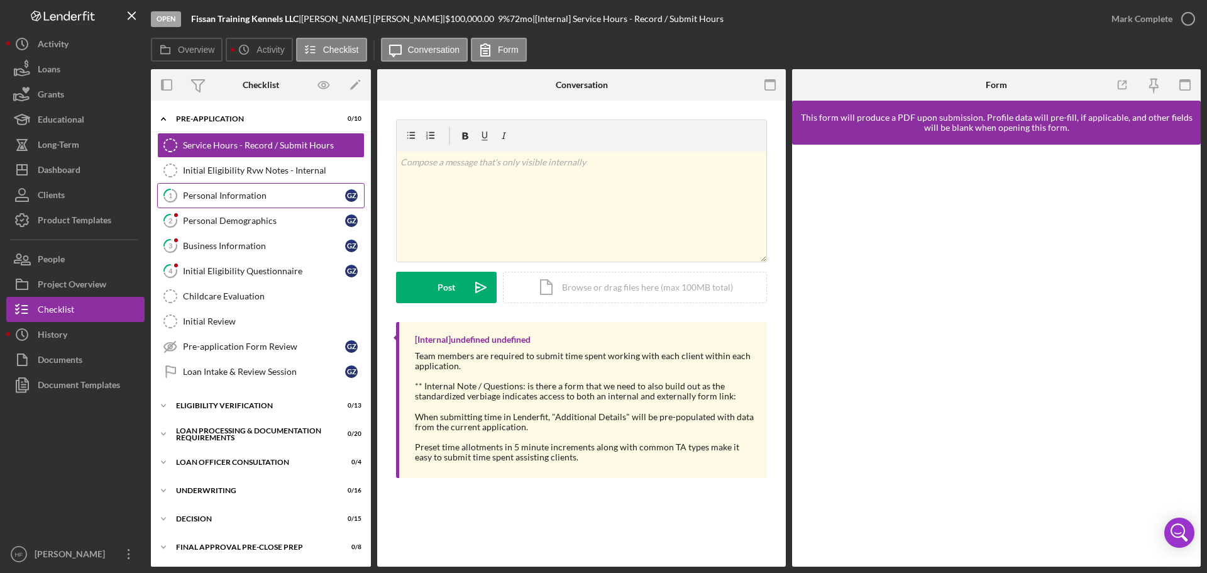
click at [275, 188] on link "1 Personal Information G Z" at bounding box center [260, 195] width 207 height 25
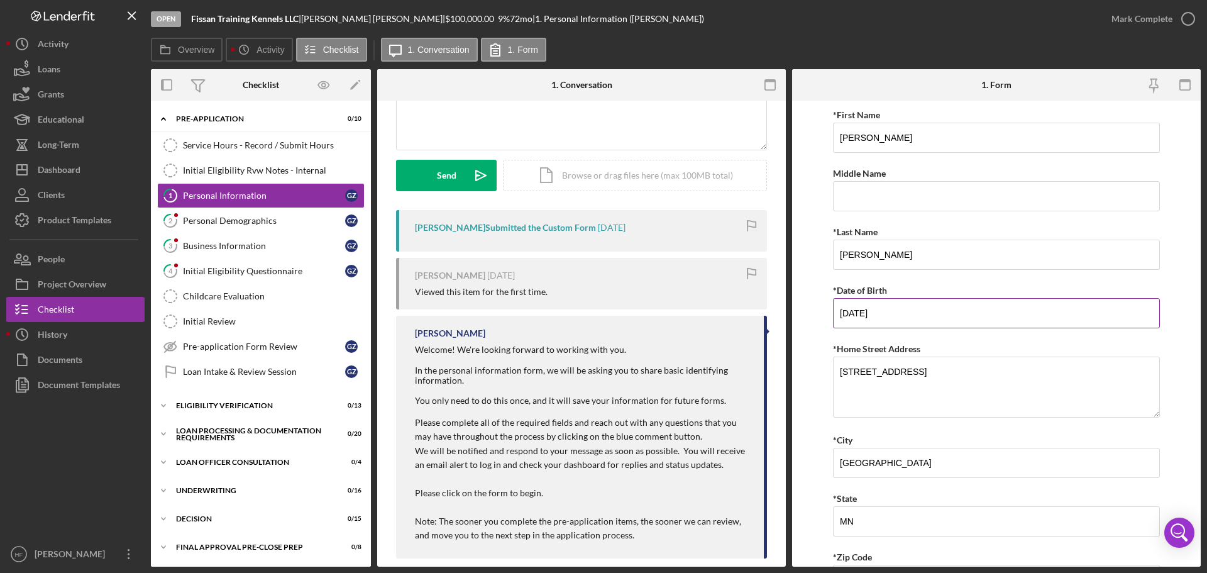
scroll to position [154, 0]
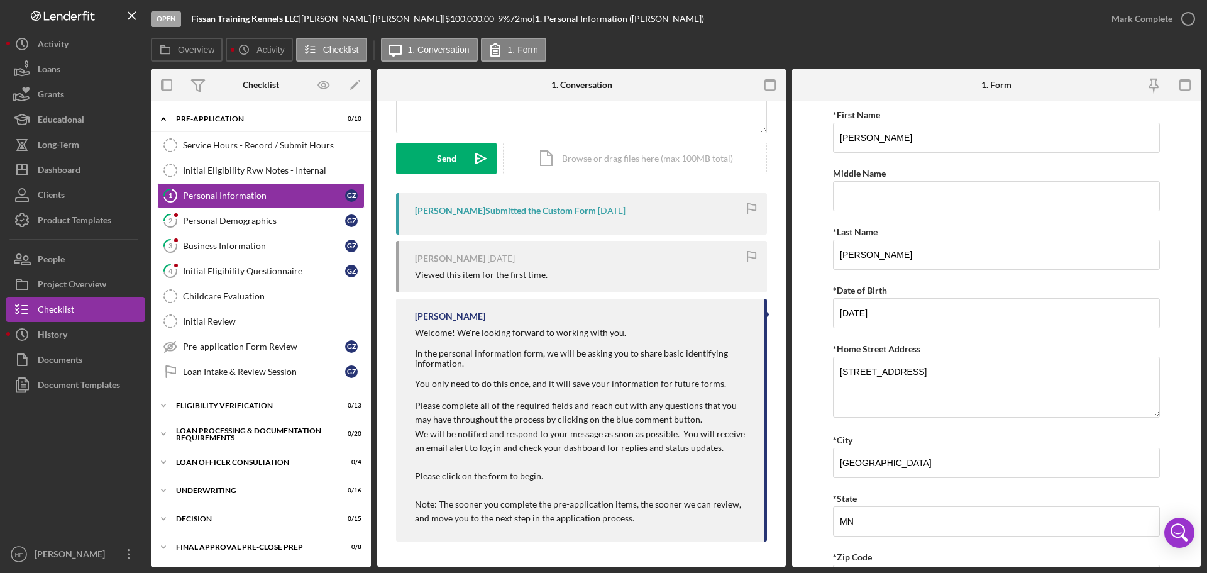
drag, startPoint x: 192, startPoint y: 18, endPoint x: 334, endPoint y: 15, distance: 142.1
click at [356, 23] on div "Fissan Training Kennels LLC | [PERSON_NAME] | $100,000.00 9 % 72 mo | 1. Person…" at bounding box center [447, 19] width 513 height 10
copy div "Fissan Training Kennels LLC | [PERSON_NAME] |"
click at [89, 165] on button "Icon/Dashboard Dashboard" at bounding box center [75, 169] width 138 height 25
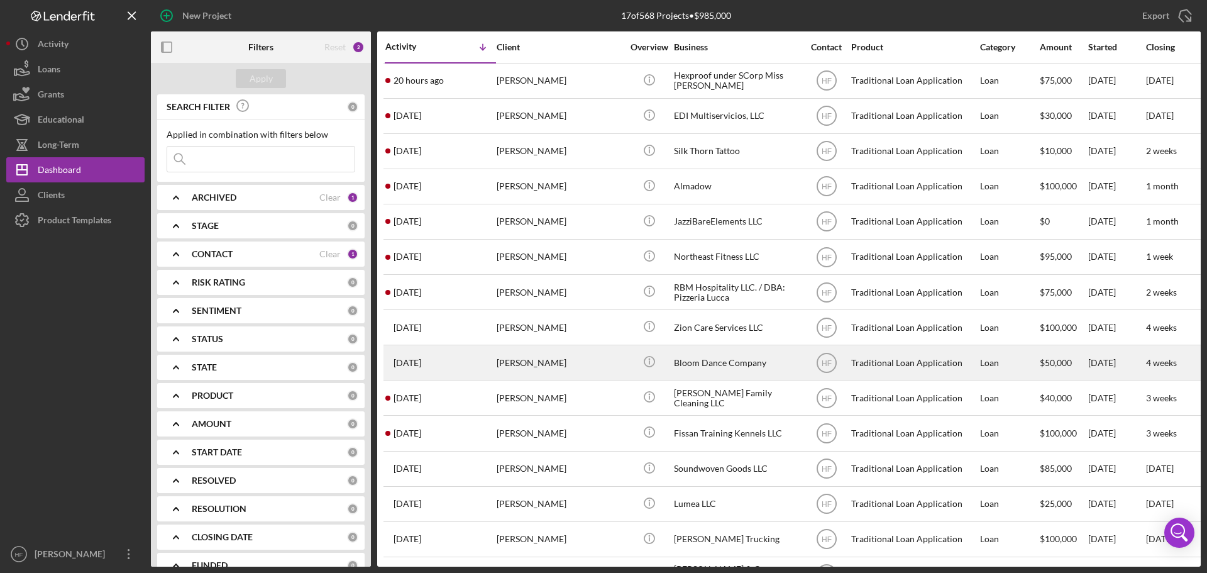
click at [602, 355] on div "[PERSON_NAME]" at bounding box center [560, 362] width 126 height 33
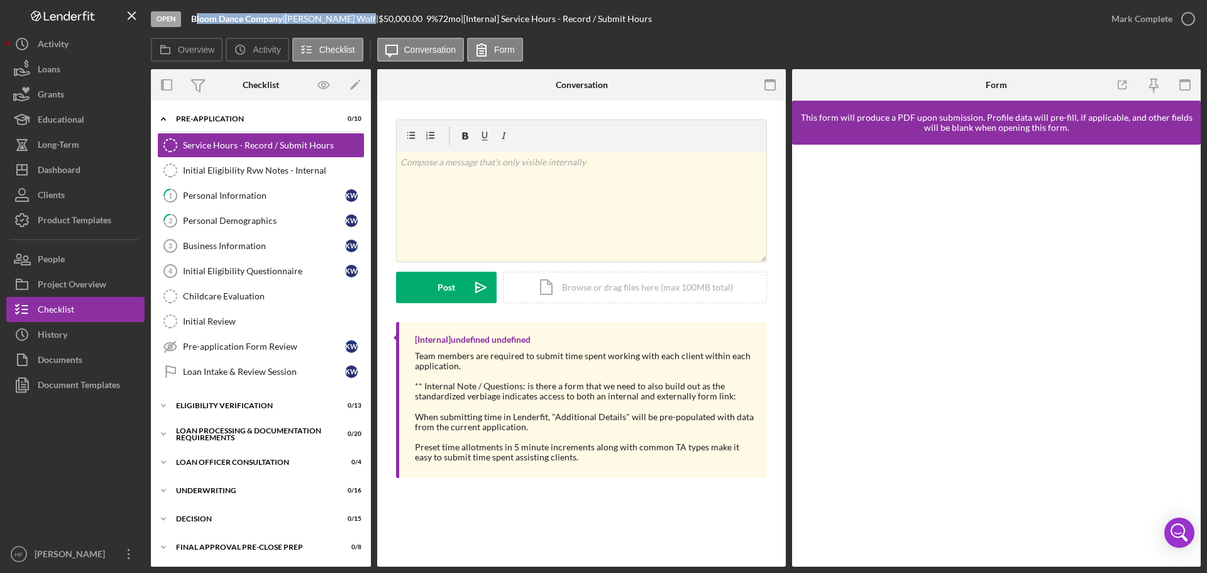
drag, startPoint x: 194, startPoint y: 16, endPoint x: 332, endPoint y: 16, distance: 137.6
click at [332, 16] on div "Bloom Dance Company | [PERSON_NAME] | $50,000.00 9 % 72 mo | [Internal] Service…" at bounding box center [421, 19] width 461 height 10
copy div "loom Dance Company | [PERSON_NAME]"
click at [72, 172] on div "Dashboard" at bounding box center [59, 171] width 43 height 28
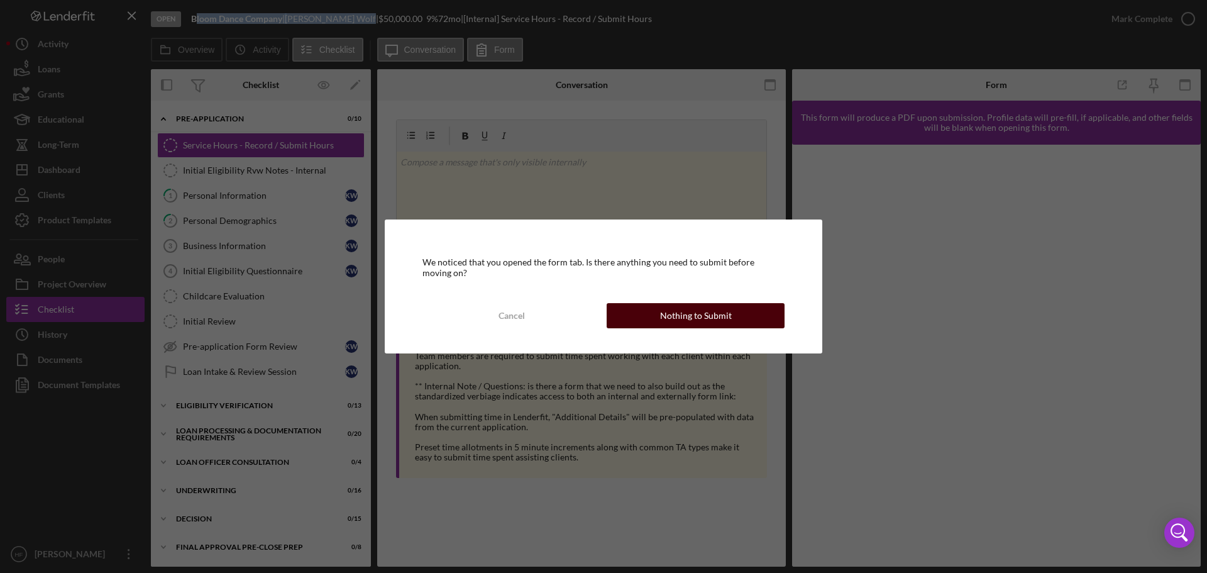
click at [737, 316] on button "Nothing to Submit" at bounding box center [696, 315] width 178 height 25
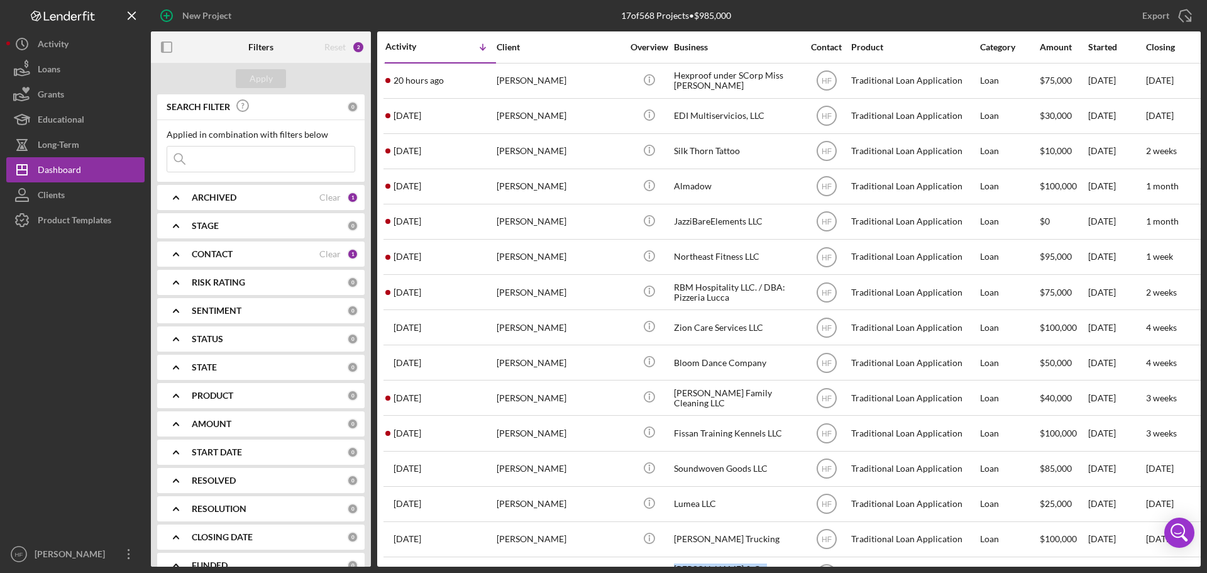
scroll to position [112, 0]
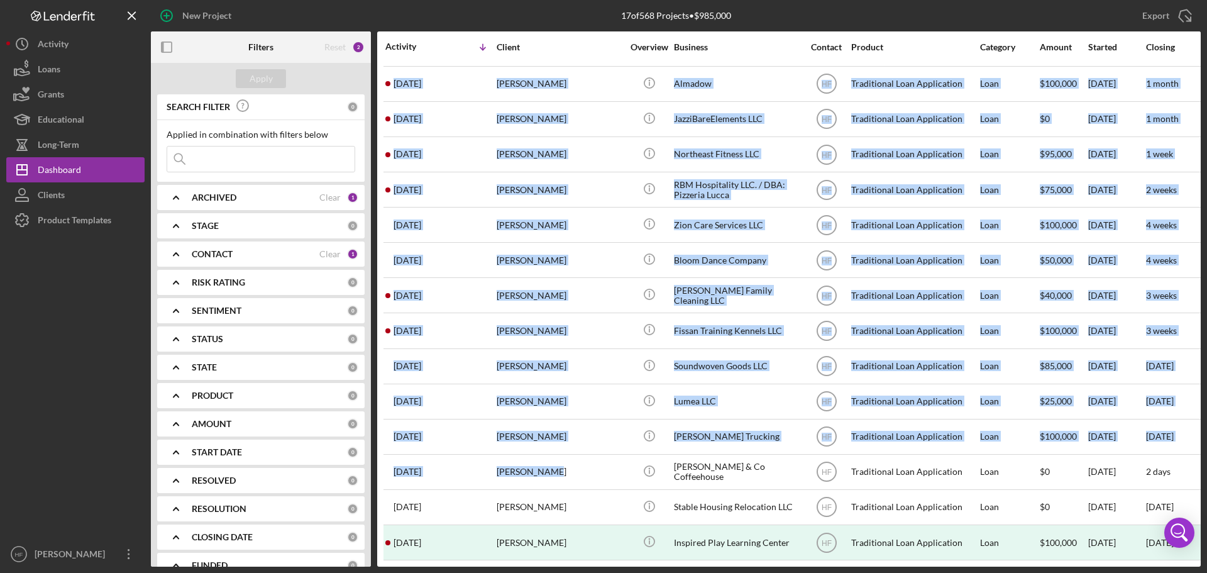
drag, startPoint x: 613, startPoint y: 568, endPoint x: 524, endPoint y: 563, distance: 89.4
click at [525, 564] on div "New Project 17 of 568 Projects • $985,000 Export Icon/Export Filters Reset 2 Ap…" at bounding box center [603, 286] width 1207 height 573
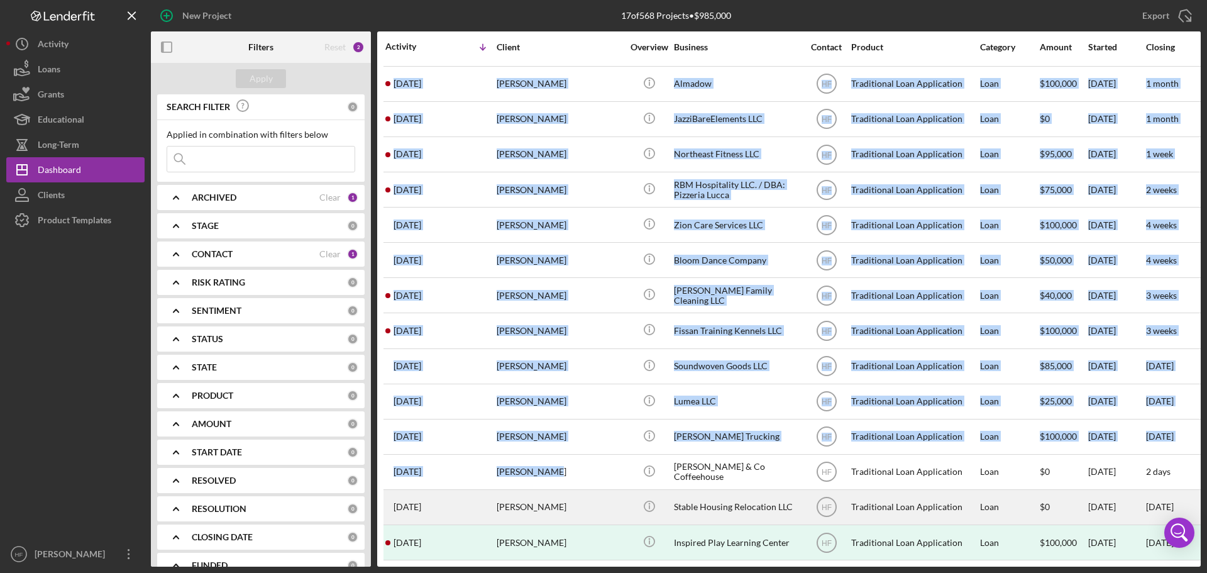
click at [607, 510] on div "[PERSON_NAME]" at bounding box center [560, 506] width 126 height 33
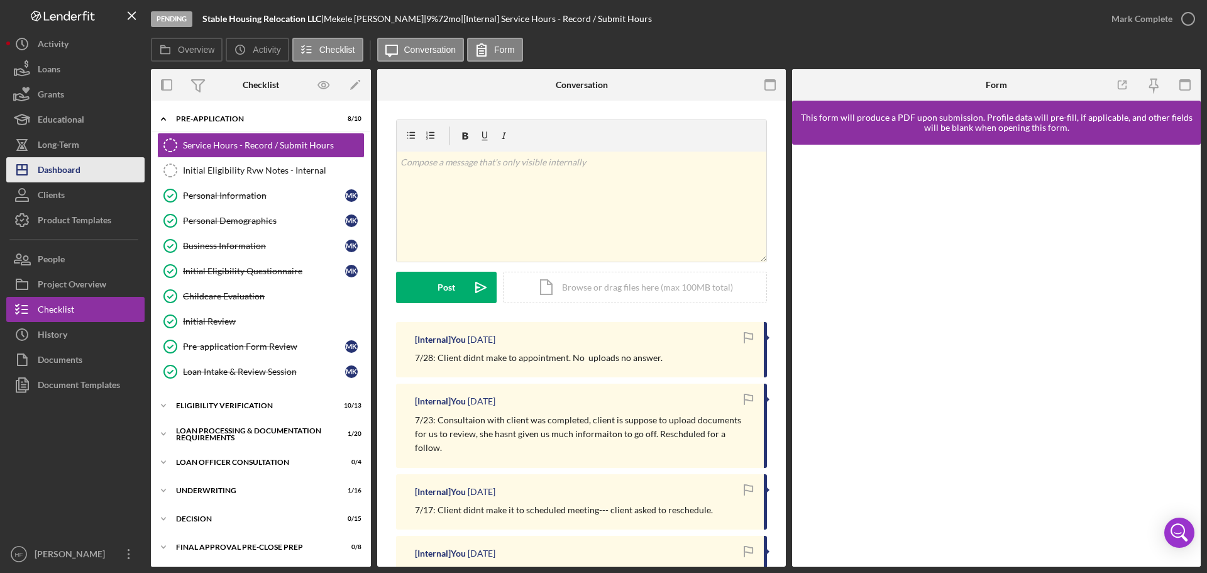
click at [72, 167] on div "Dashboard" at bounding box center [59, 171] width 43 height 28
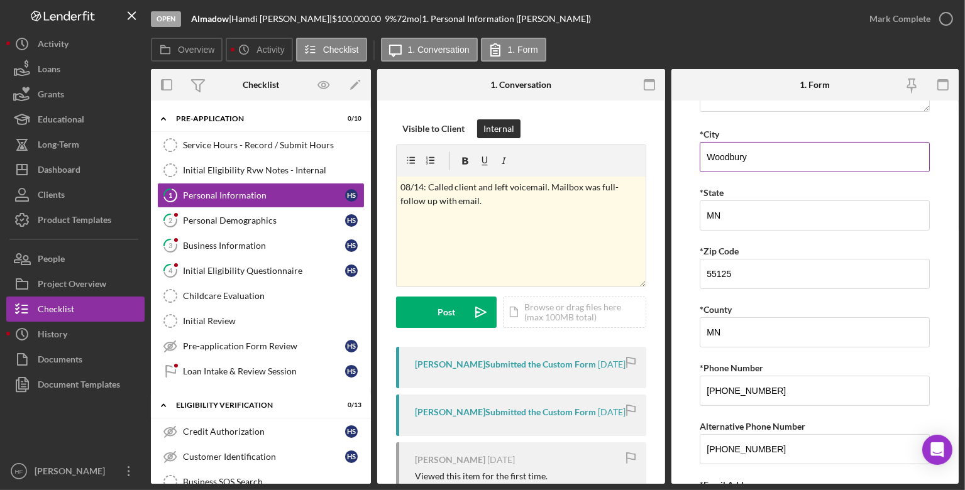
scroll to position [305, 0]
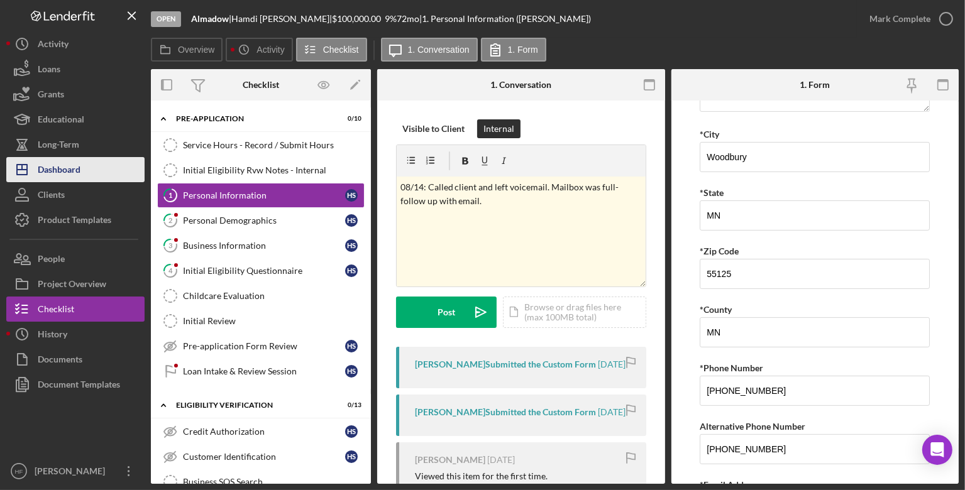
click at [77, 168] on div "Dashboard" at bounding box center [59, 171] width 43 height 28
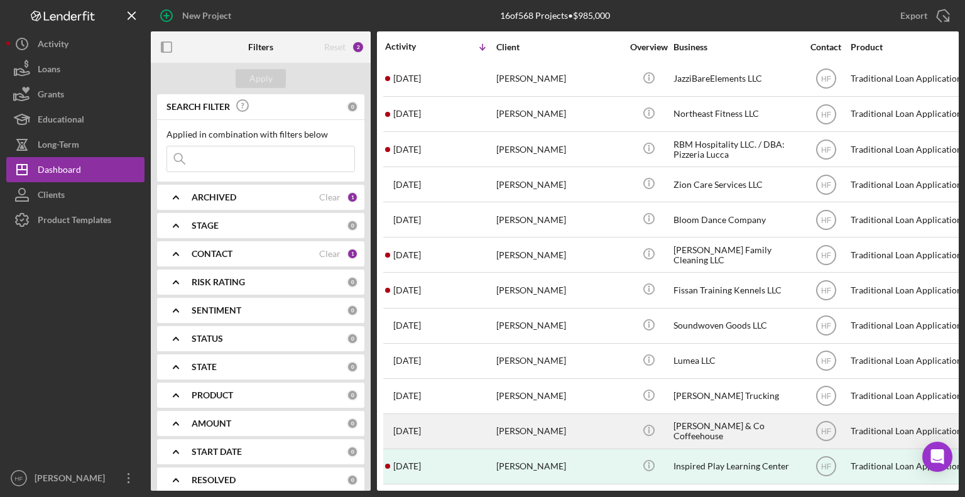
scroll to position [151, 0]
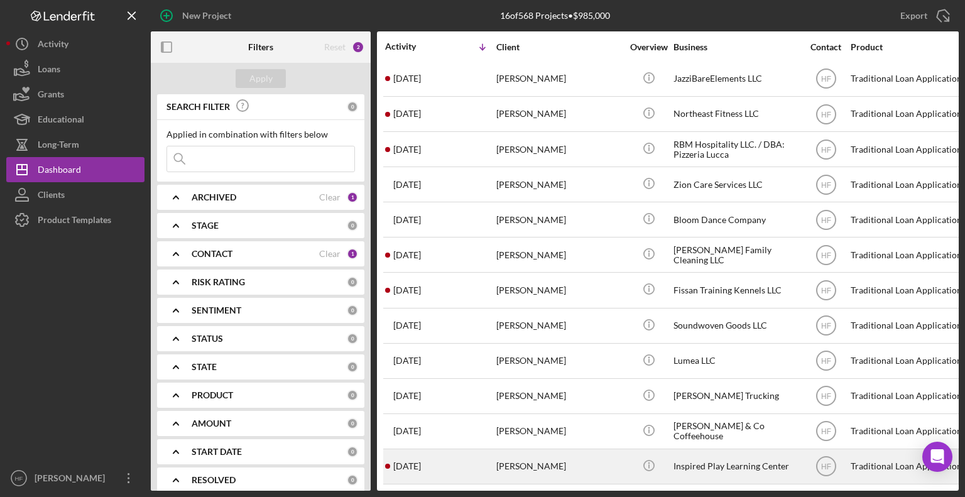
click at [480, 466] on div "3 months ago Melissa Machkhashvili" at bounding box center [440, 466] width 110 height 33
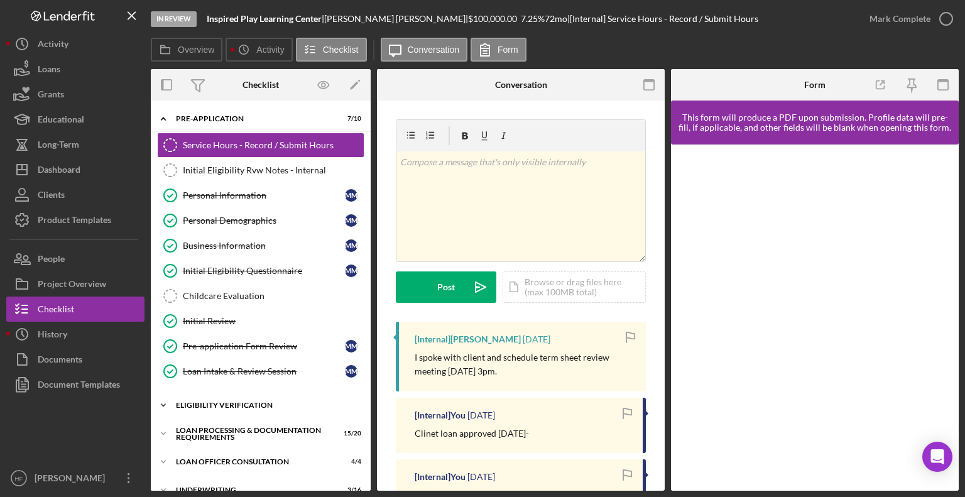
click at [237, 403] on div "Eligibility Verification" at bounding box center [265, 406] width 179 height 8
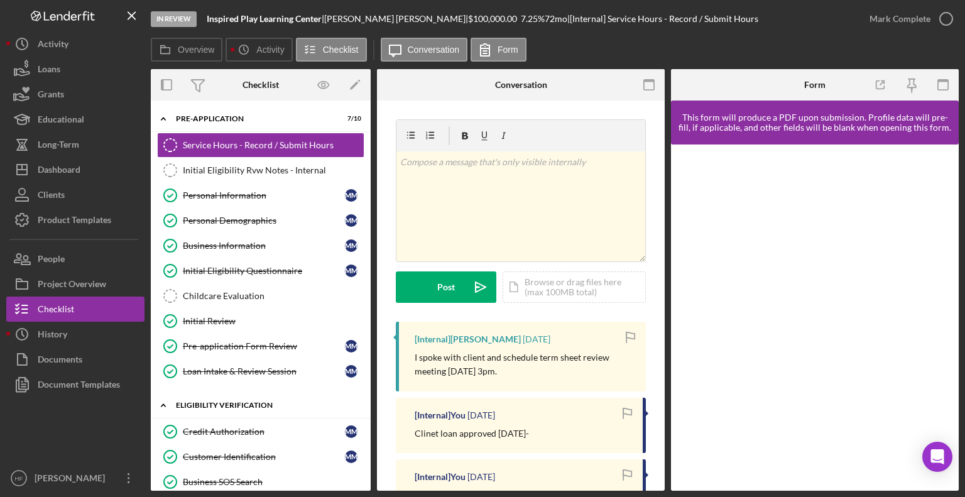
click at [237, 403] on div "Eligibility Verification" at bounding box center [265, 406] width 179 height 8
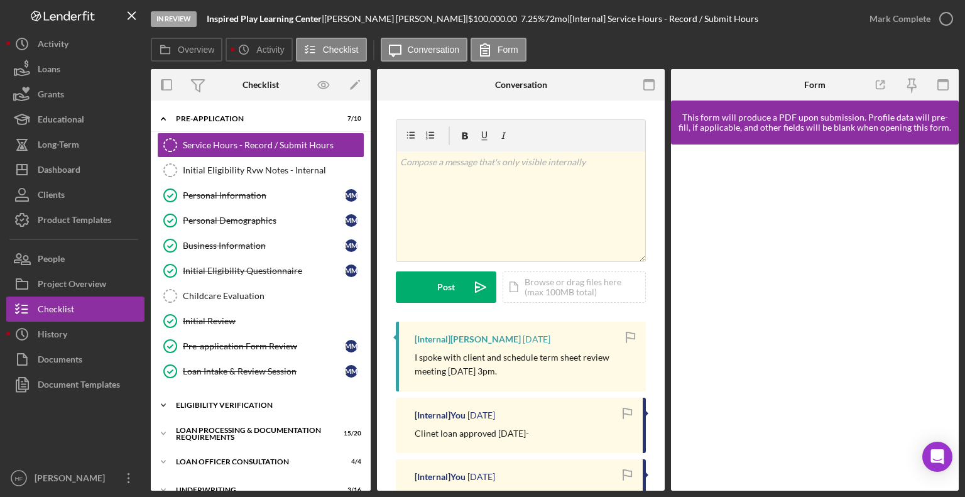
click at [237, 403] on div "Eligibility Verification" at bounding box center [265, 406] width 179 height 8
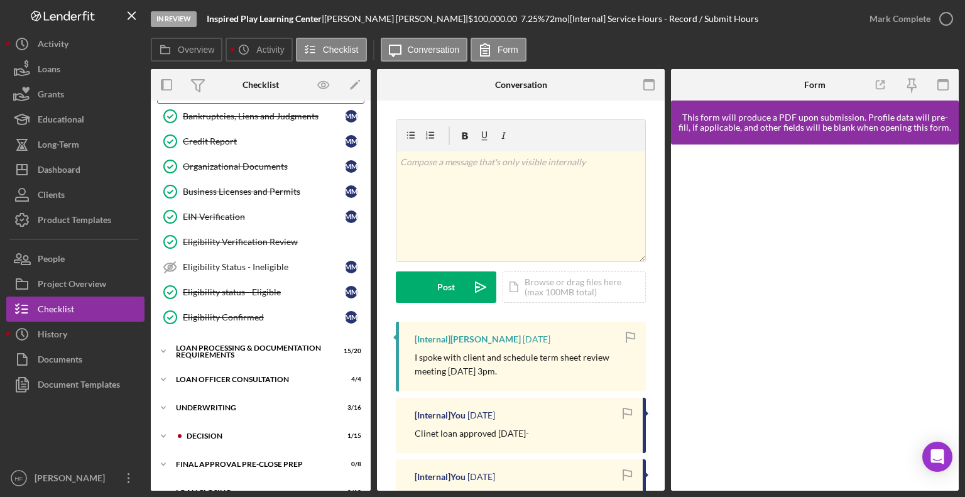
scroll to position [417, 0]
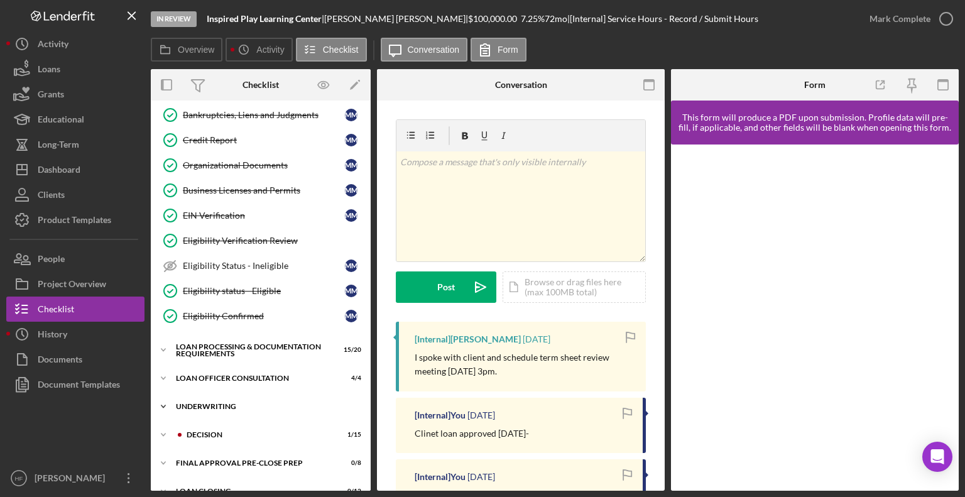
click at [229, 403] on div "Underwriting" at bounding box center [265, 407] width 179 height 8
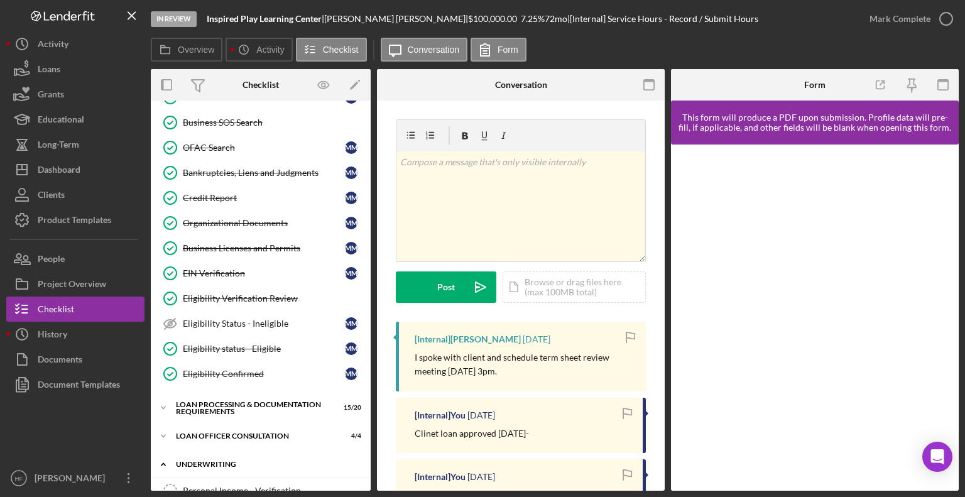
scroll to position [357, 0]
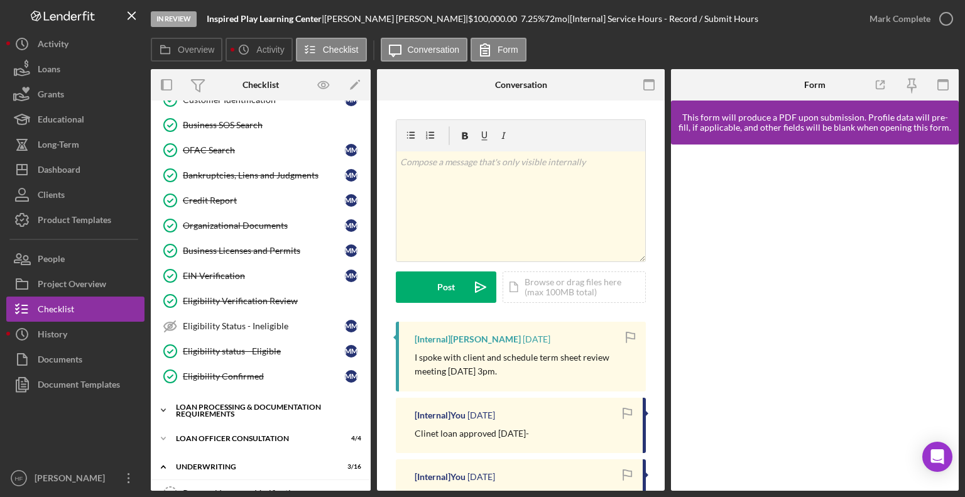
click at [207, 412] on div "Icon/Expander Loan Processing & Documentation Requirements 15 / 20" at bounding box center [261, 410] width 220 height 25
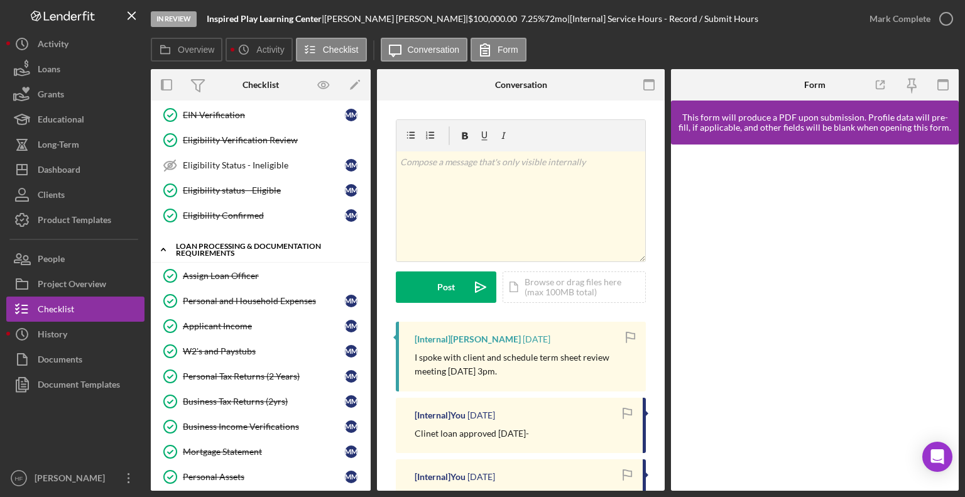
scroll to position [519, 0]
click at [220, 351] on link "W2's and Paystubs W2's and Paystubs M M" at bounding box center [260, 350] width 207 height 25
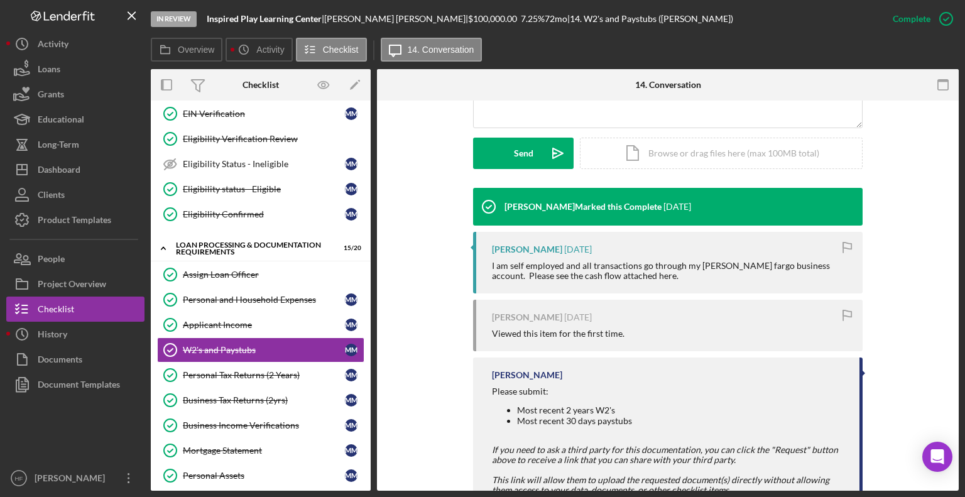
scroll to position [425, 0]
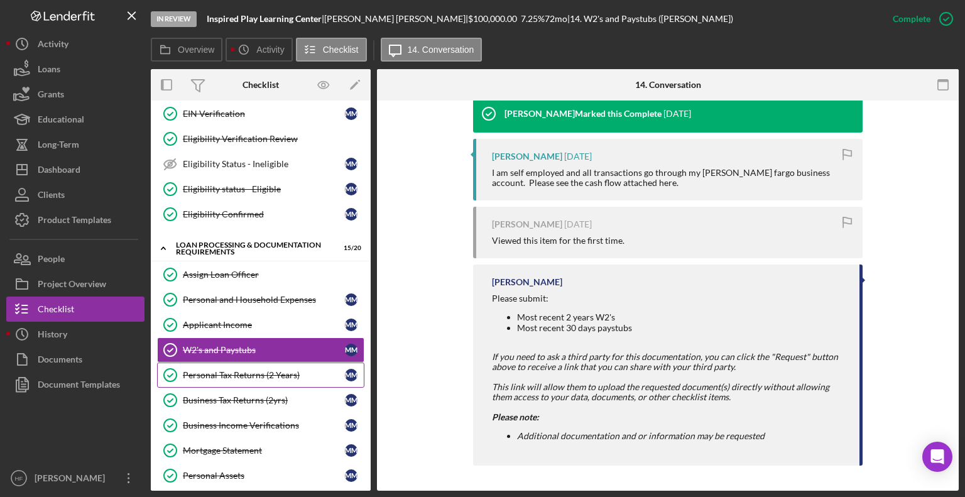
click at [297, 370] on div "Personal Tax Returns (2 Years)" at bounding box center [264, 375] width 162 height 10
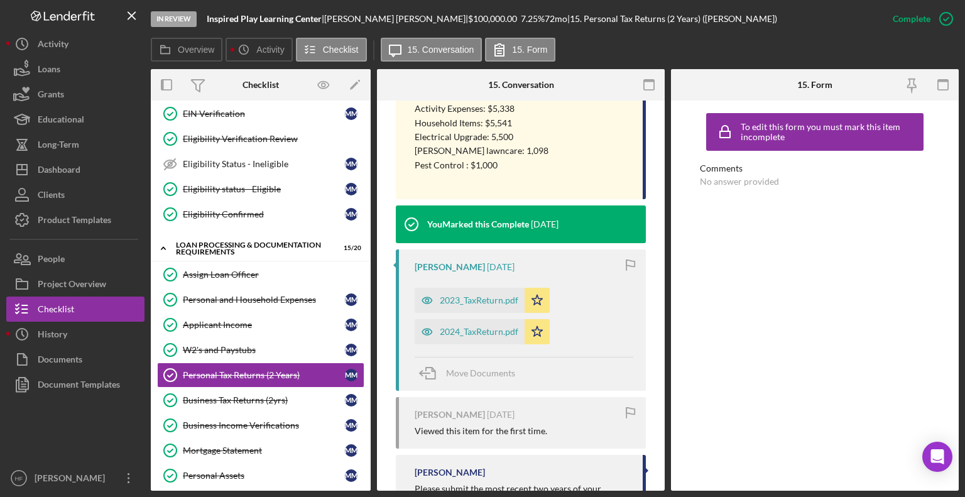
scroll to position [804, 0]
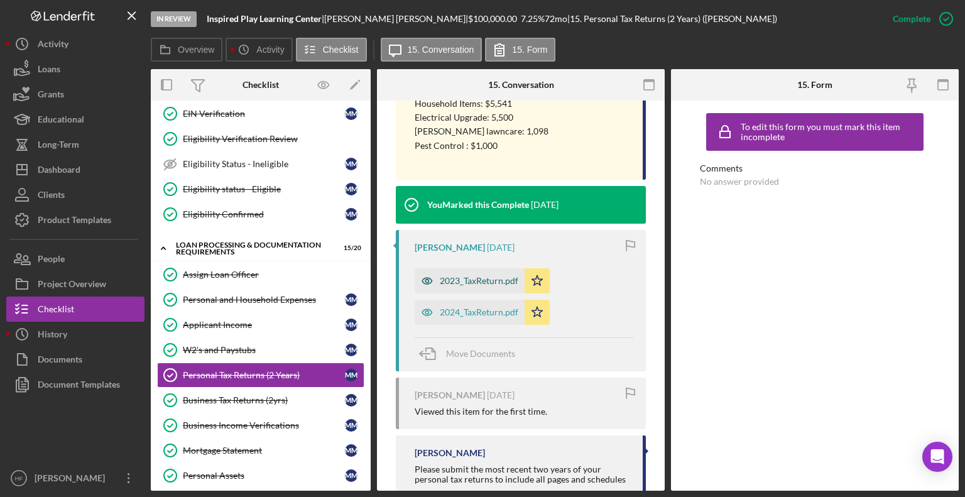
click at [490, 287] on div "2023_TaxReturn.pdf" at bounding box center [470, 280] width 110 height 25
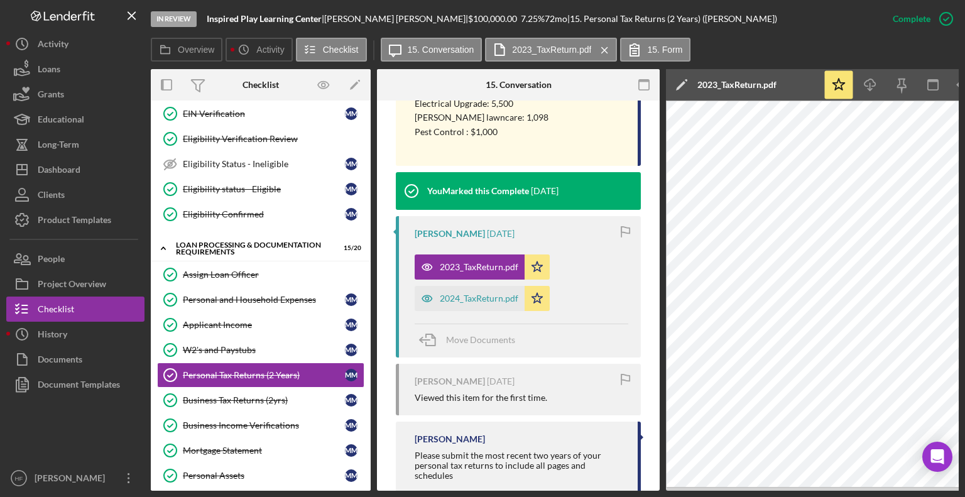
click at [681, 85] on polygon at bounding box center [680, 85] width 9 height 9
